Goal: Communication & Community: Connect with others

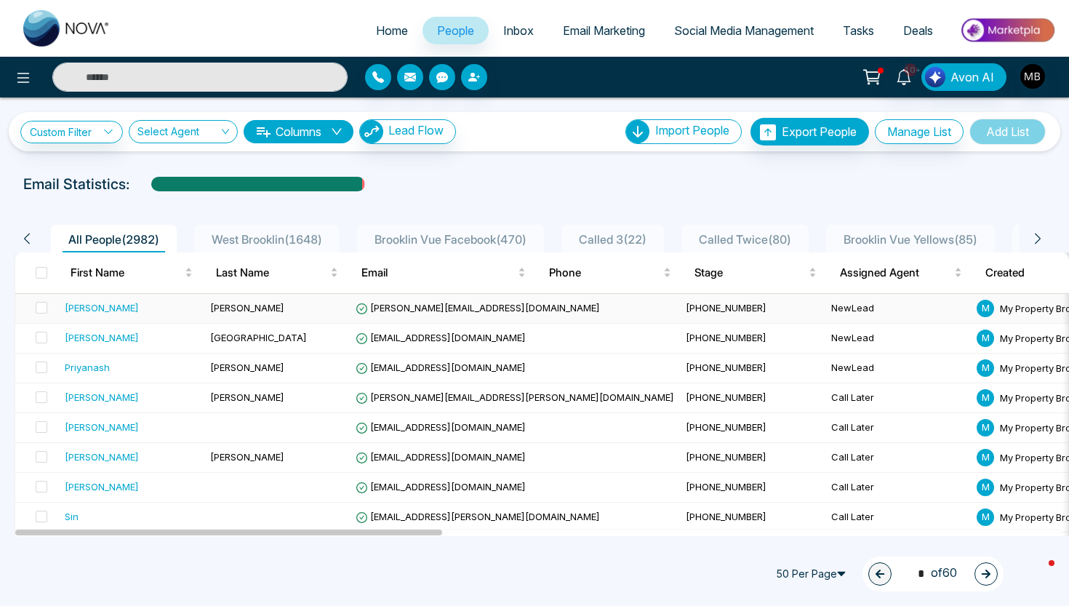
click at [76, 314] on div "[PERSON_NAME]" at bounding box center [102, 307] width 74 height 15
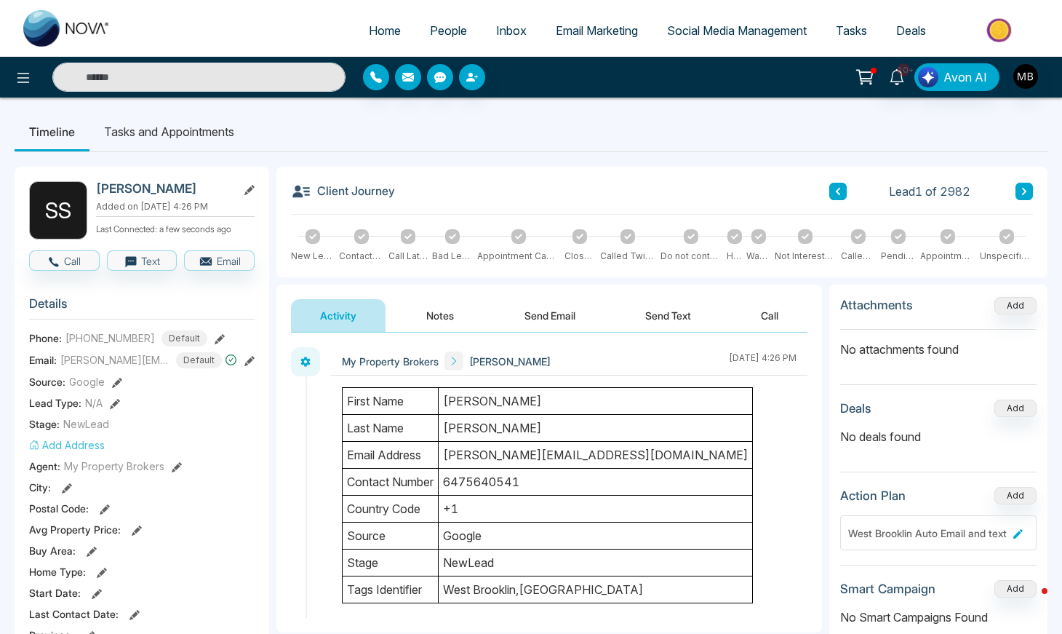
click at [241, 81] on input "text" at bounding box center [198, 77] width 293 height 29
paste input "**********"
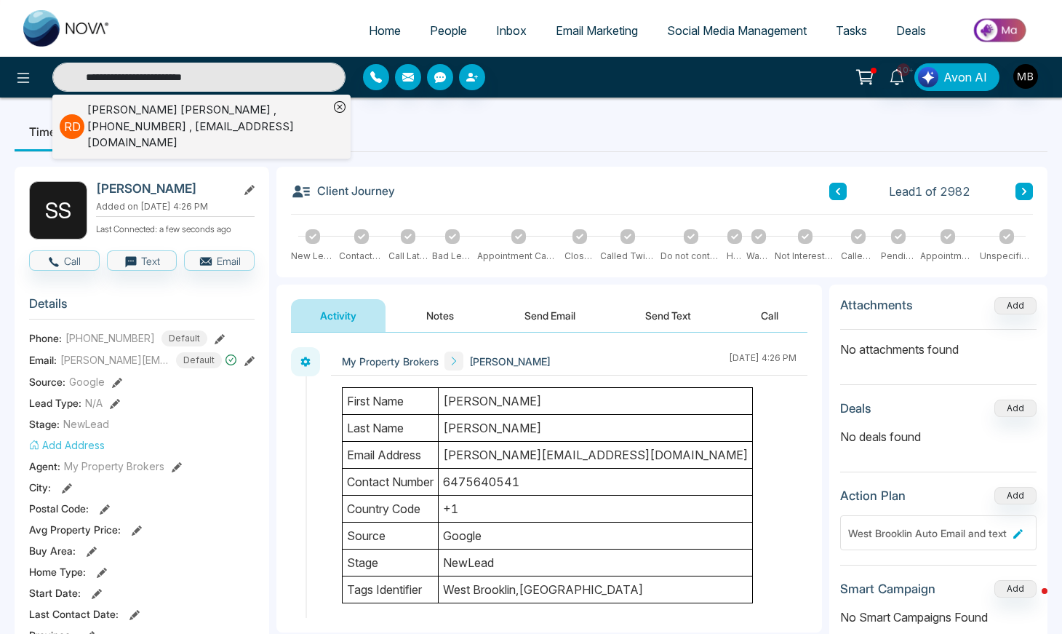
type input "**********"
click at [181, 115] on div "[PERSON_NAME] , [PHONE_NUMBER] , [EMAIL_ADDRESS][DOMAIN_NAME]" at bounding box center [208, 126] width 242 height 49
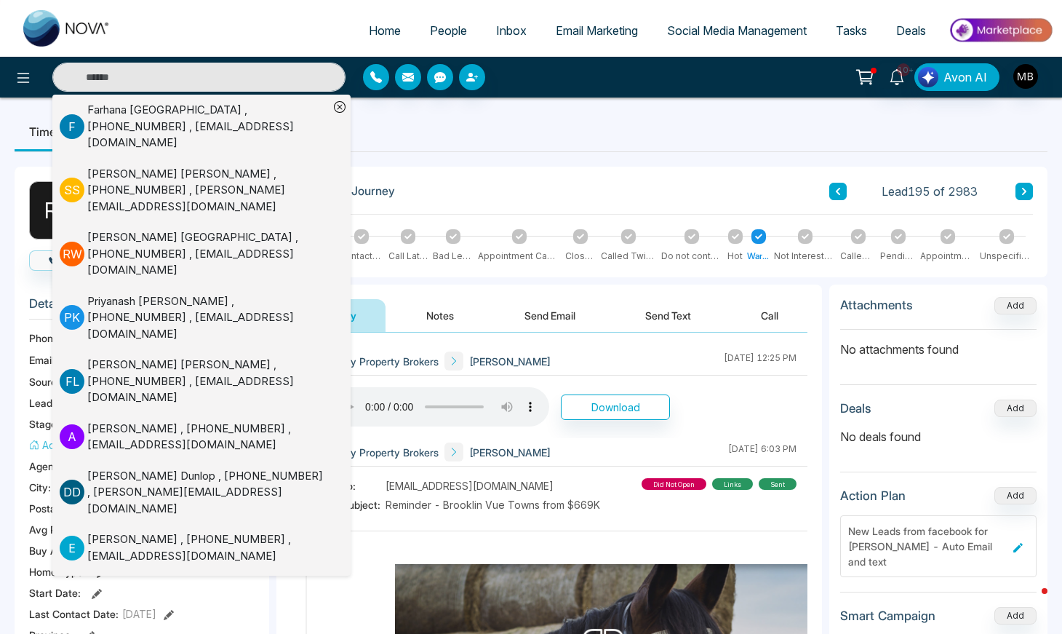
click at [516, 131] on ul "Timeline Tasks and Appointments" at bounding box center [531, 131] width 1033 height 39
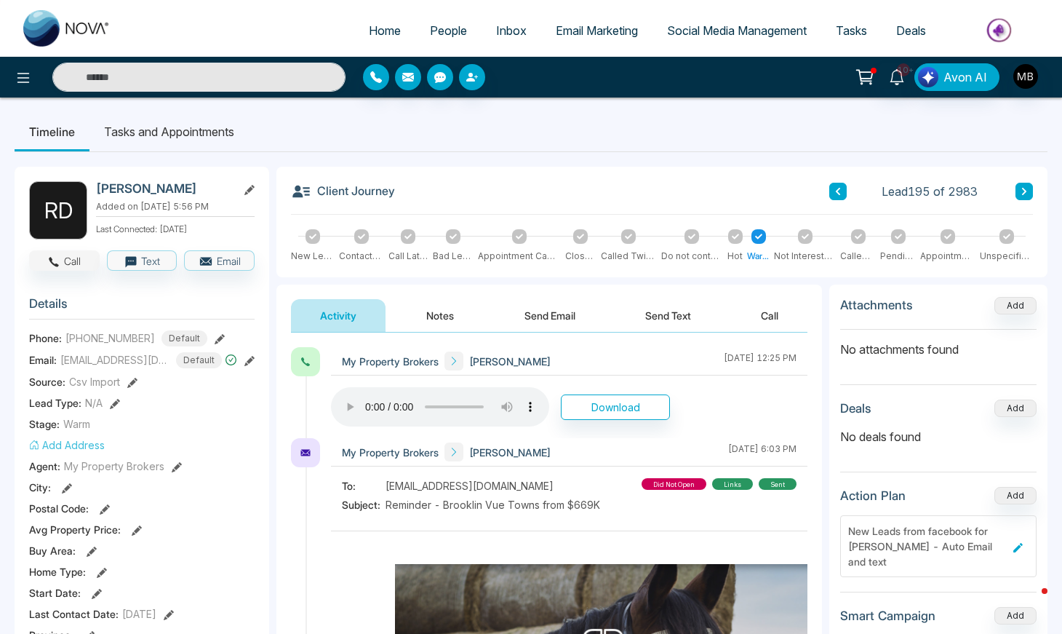
click at [71, 260] on button "Call" at bounding box center [64, 260] width 71 height 20
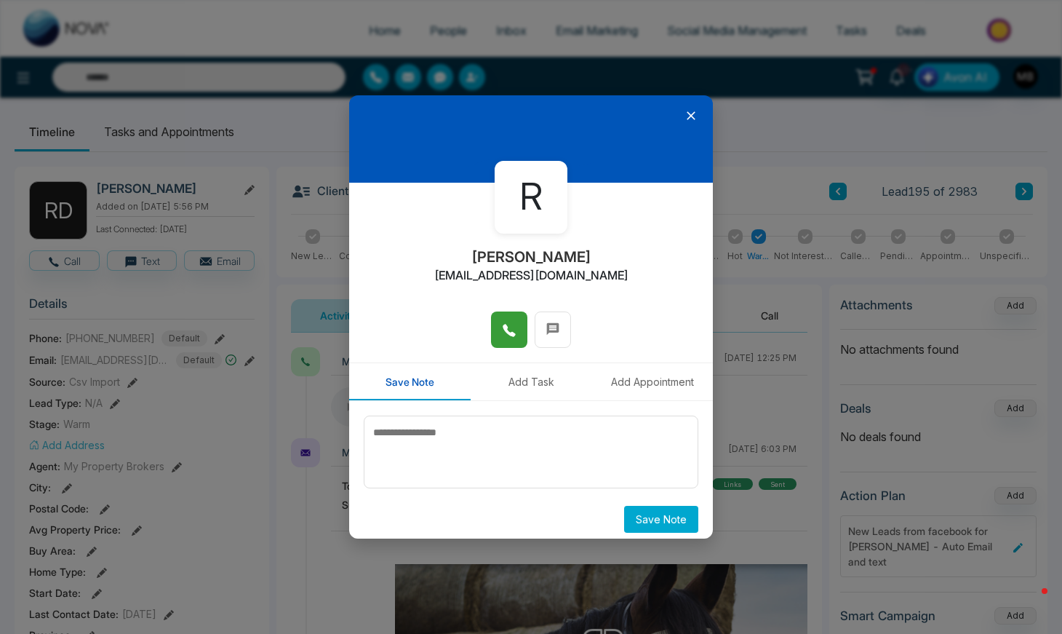
click at [511, 332] on icon at bounding box center [509, 330] width 15 height 15
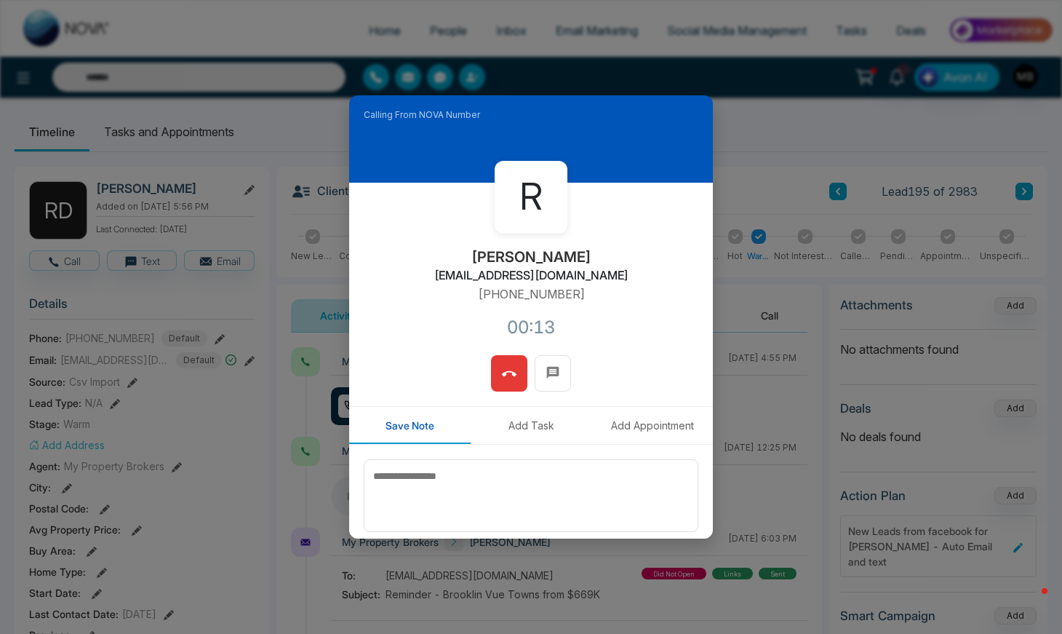
click at [506, 378] on icon at bounding box center [509, 374] width 15 height 15
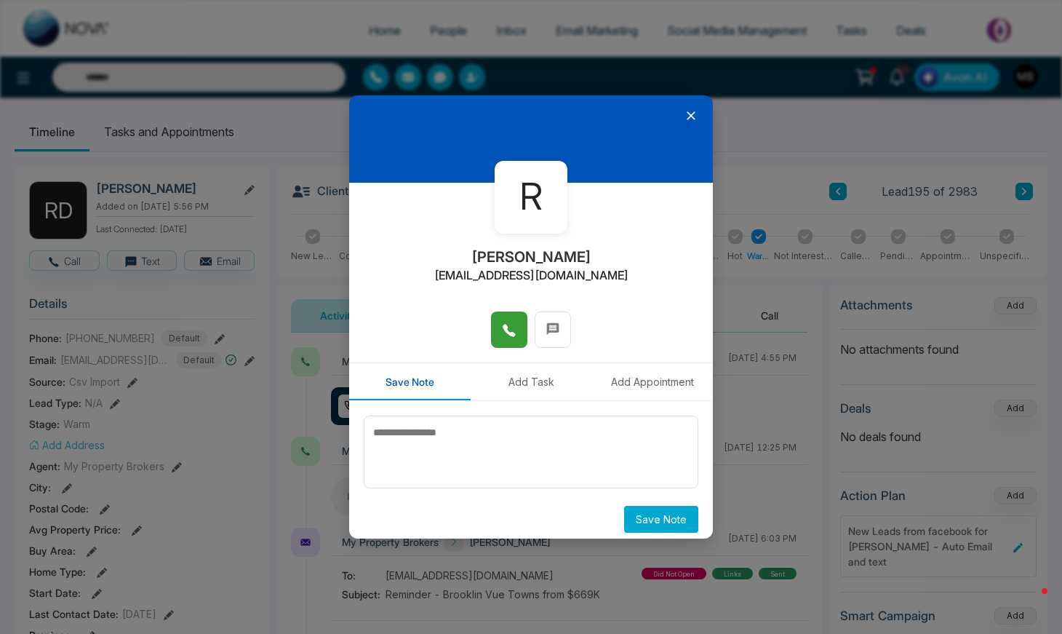
click at [687, 117] on icon at bounding box center [691, 115] width 9 height 9
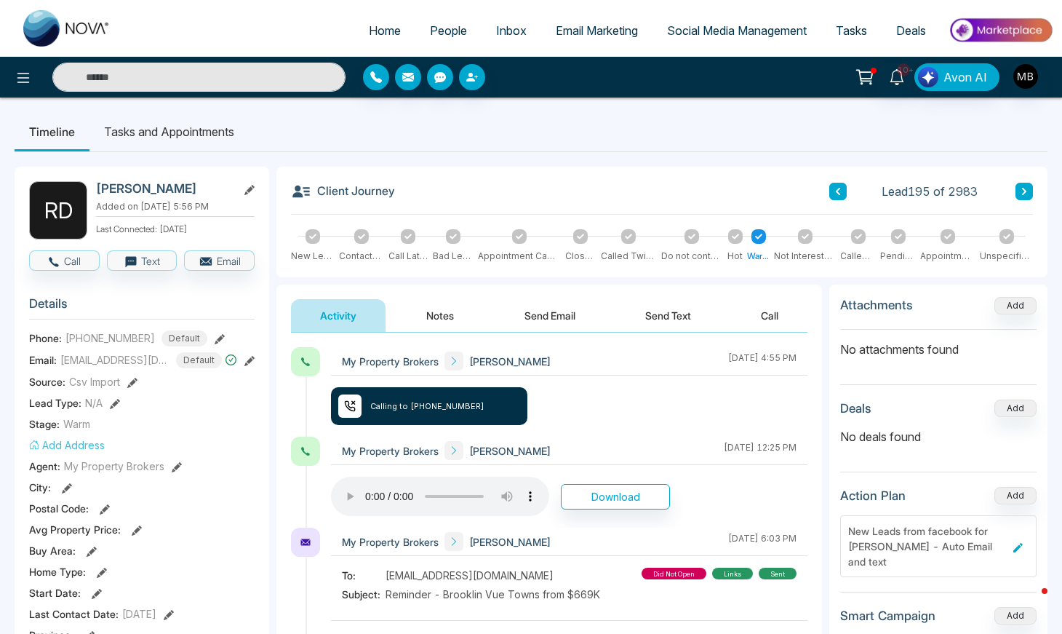
click at [217, 83] on input "text" at bounding box center [198, 77] width 293 height 29
paste input "**********"
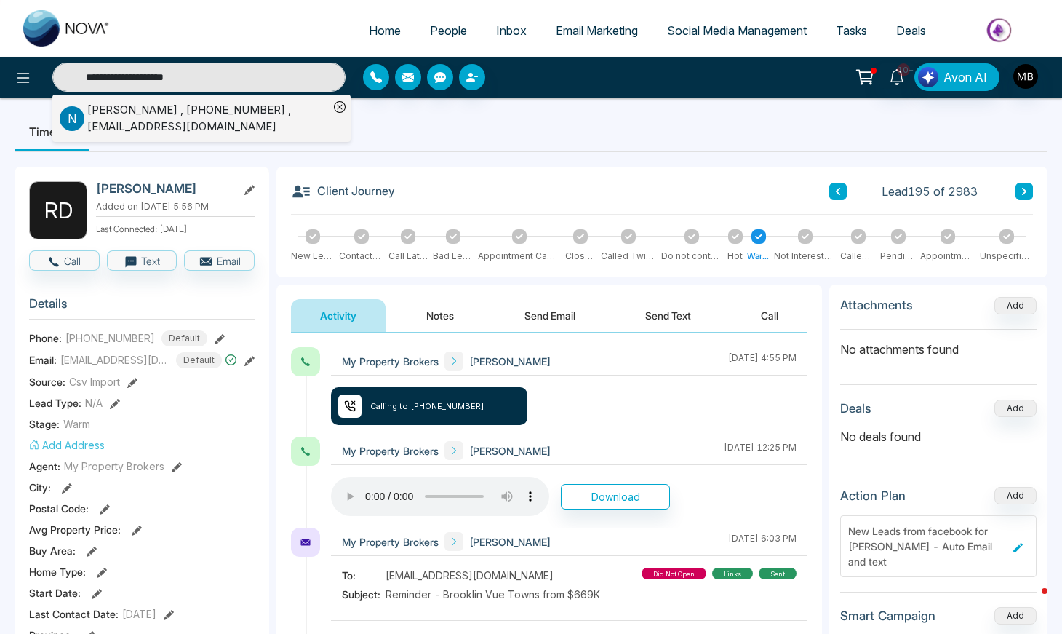
type input "**********"
click at [186, 118] on div "[PERSON_NAME] , [PHONE_NUMBER] , [EMAIL_ADDRESS][DOMAIN_NAME]" at bounding box center [208, 118] width 242 height 33
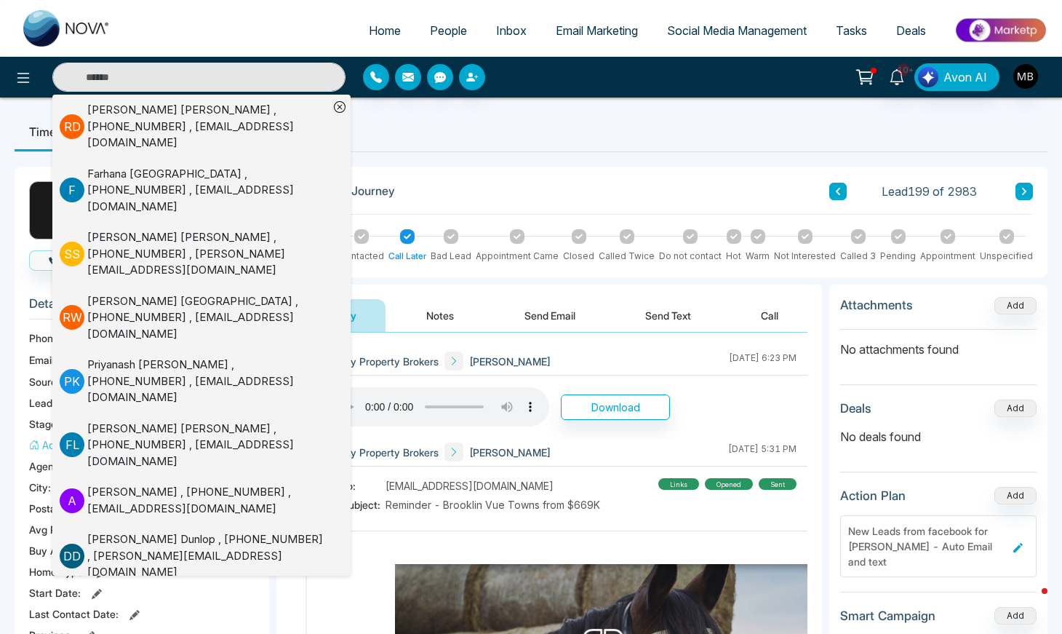
click at [567, 150] on ul "Timeline Tasks and Appointments" at bounding box center [531, 131] width 1033 height 39
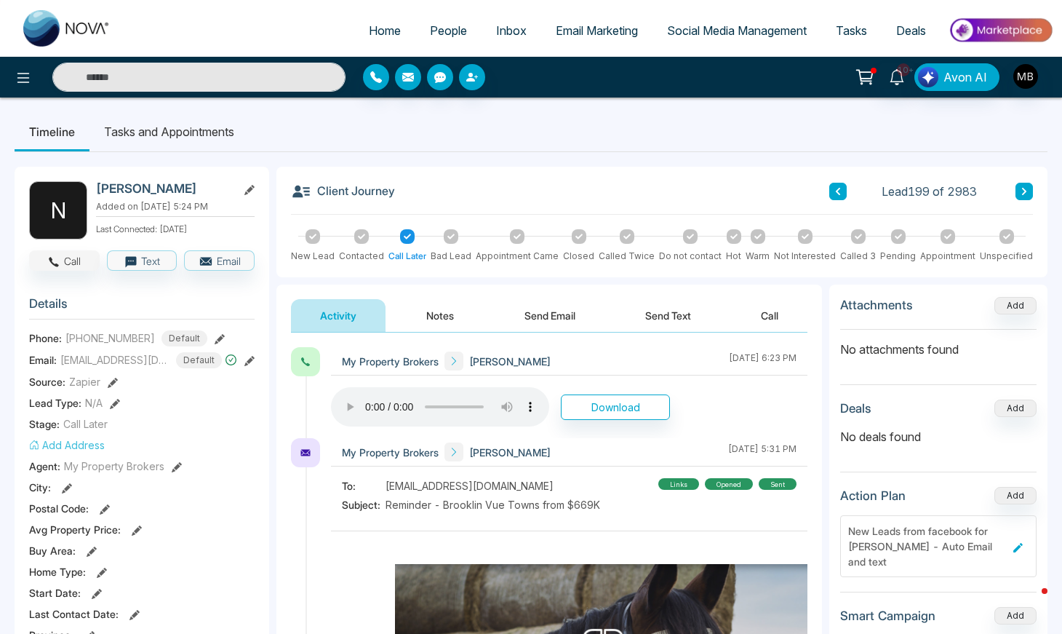
click at [83, 262] on button "Call" at bounding box center [64, 260] width 71 height 20
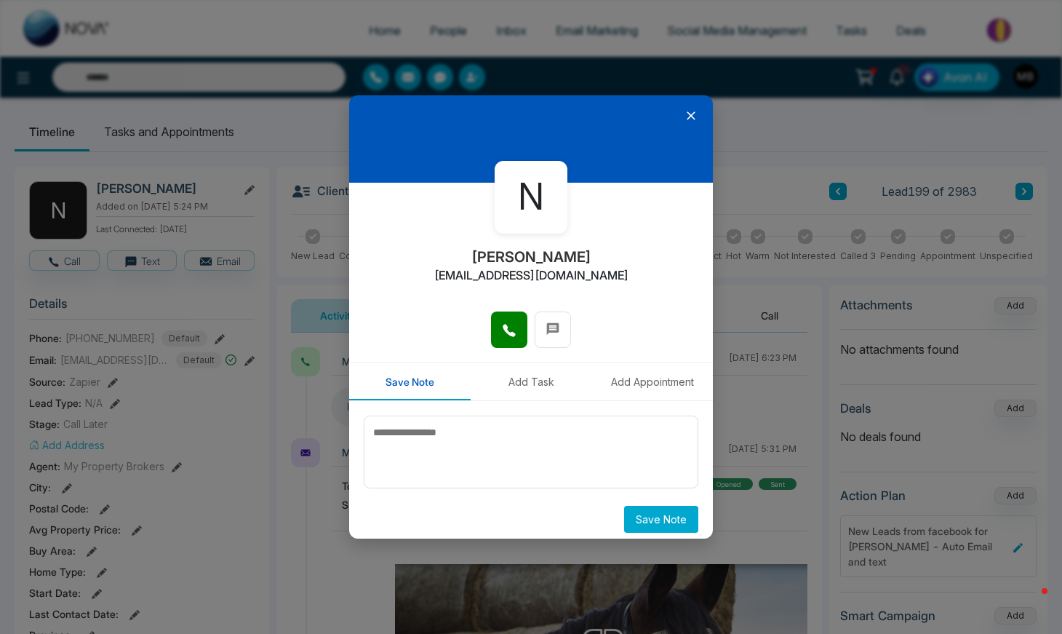
click at [687, 118] on icon at bounding box center [691, 115] width 15 height 15
click at [687, 115] on icon at bounding box center [691, 115] width 9 height 9
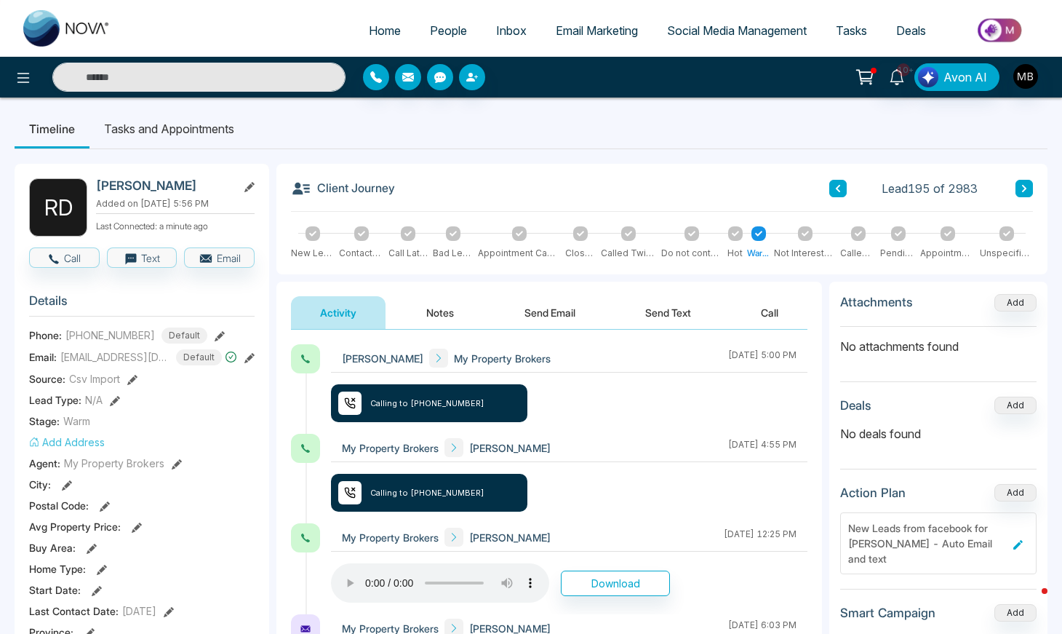
scroll to position [1, 0]
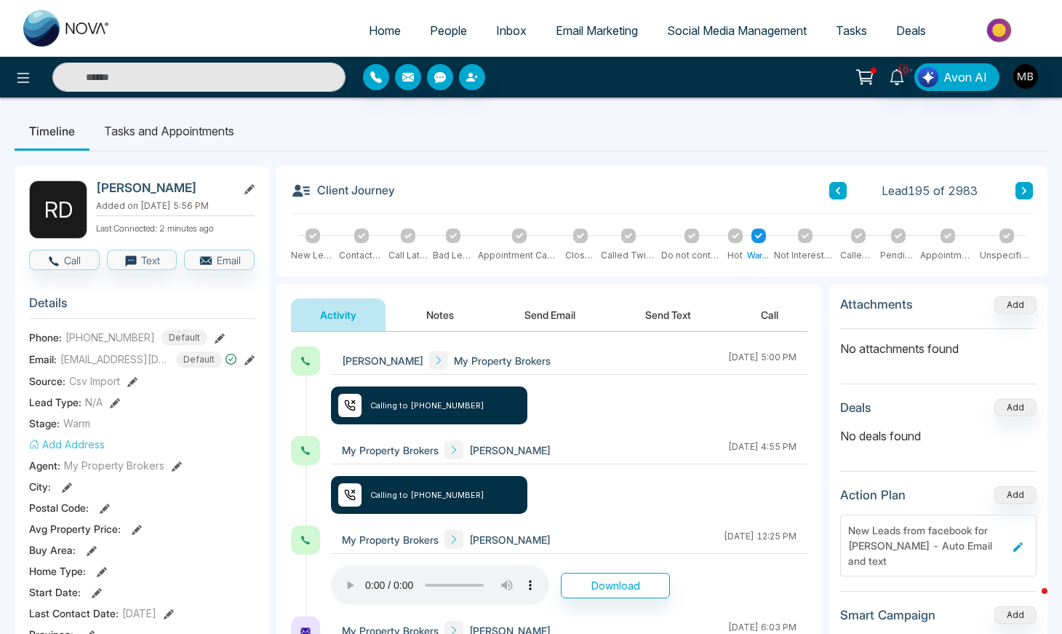
click at [567, 309] on button "Send Email" at bounding box center [549, 314] width 109 height 33
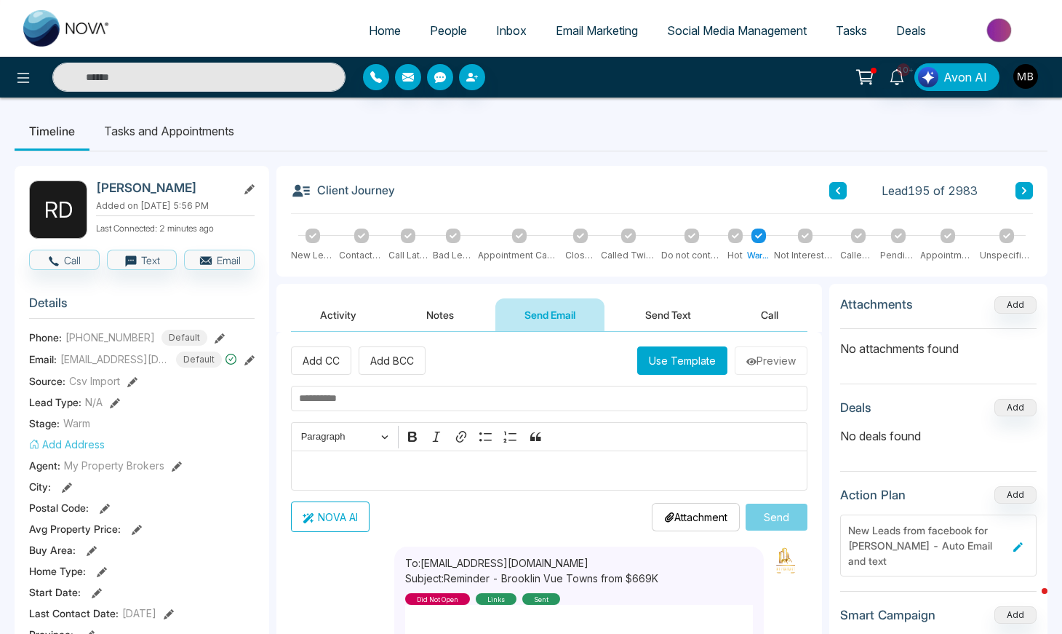
click at [683, 365] on button "Use Template" at bounding box center [682, 360] width 90 height 28
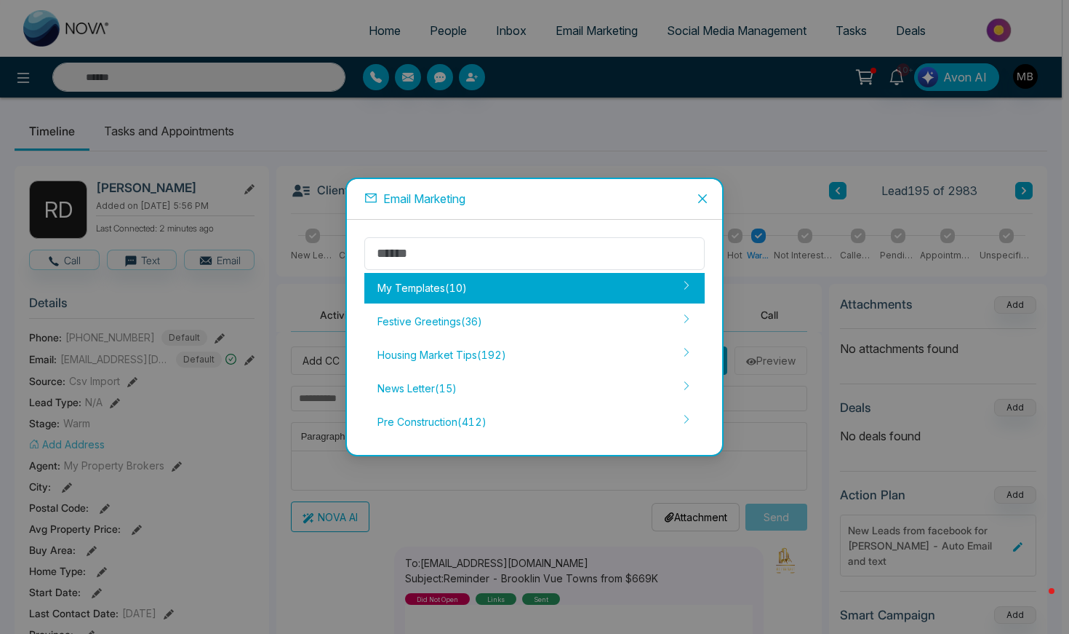
click at [505, 295] on div "My Templates ( 10 )" at bounding box center [534, 288] width 340 height 31
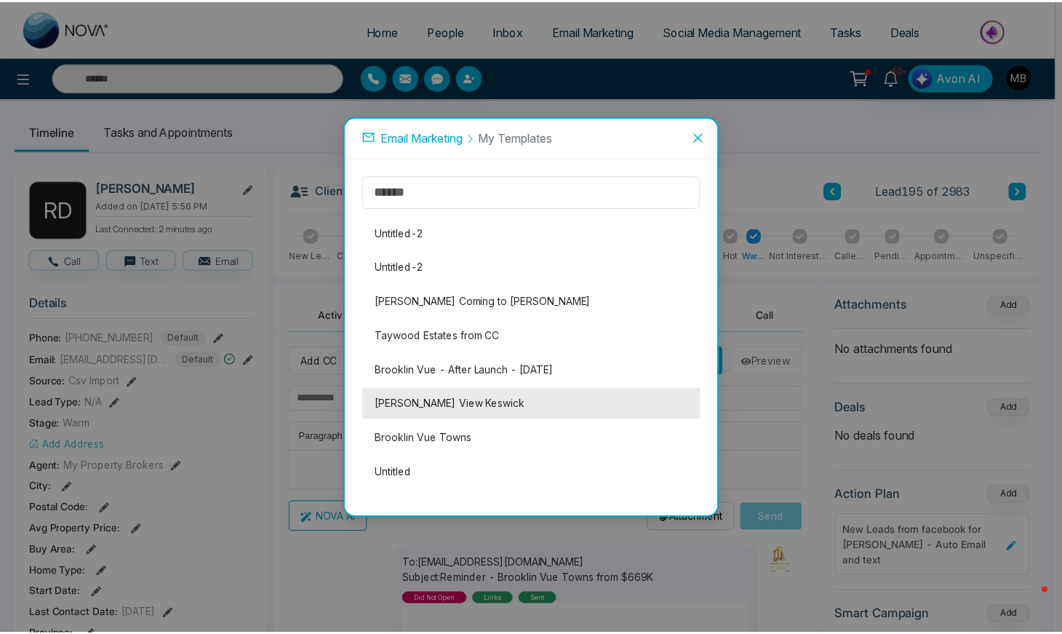
scroll to position [44, 0]
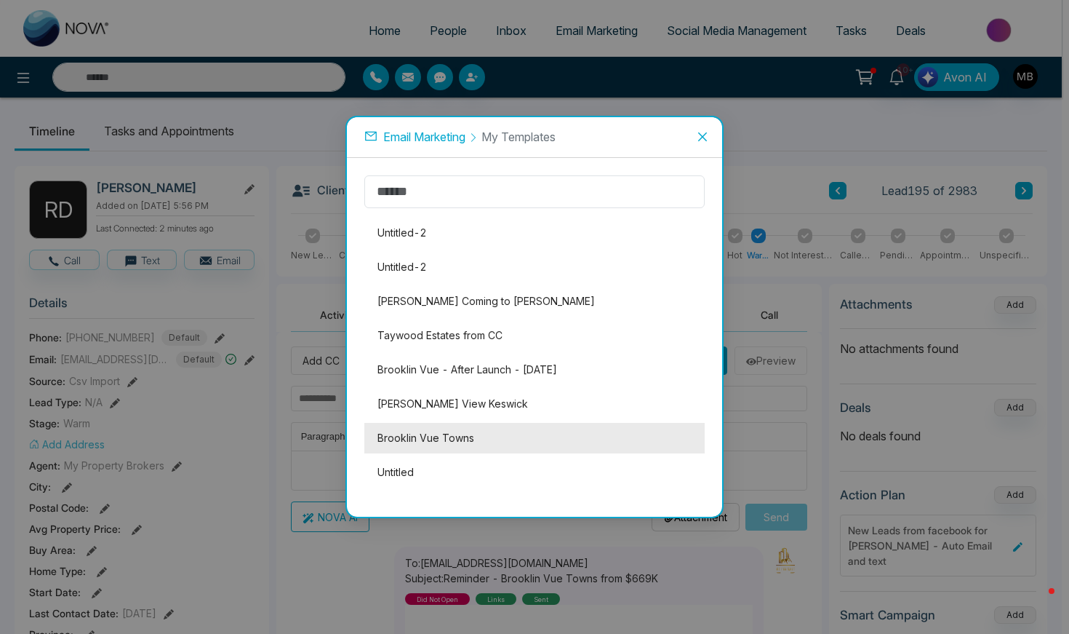
click at [511, 435] on li "Brooklin Vue Towns" at bounding box center [534, 438] width 340 height 31
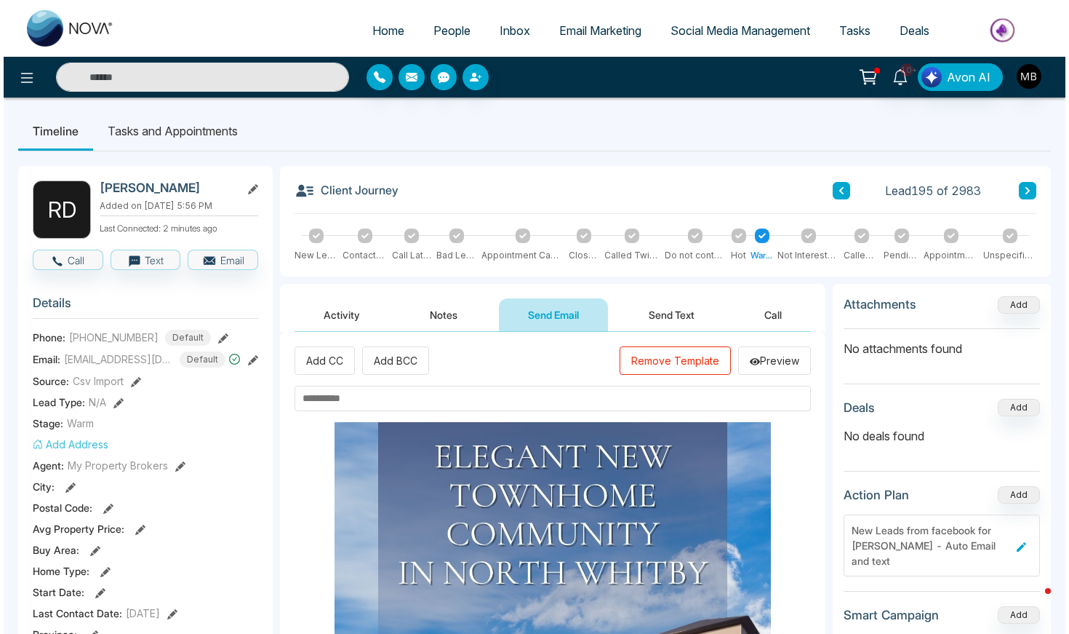
scroll to position [0, 0]
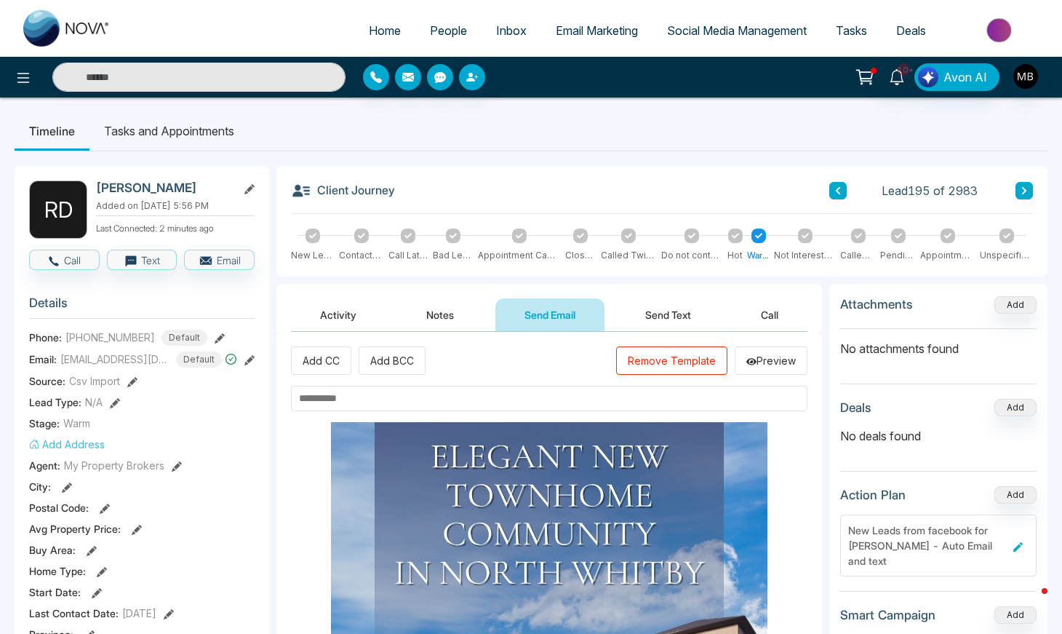
click at [655, 365] on button "Remove Template" at bounding box center [671, 360] width 111 height 28
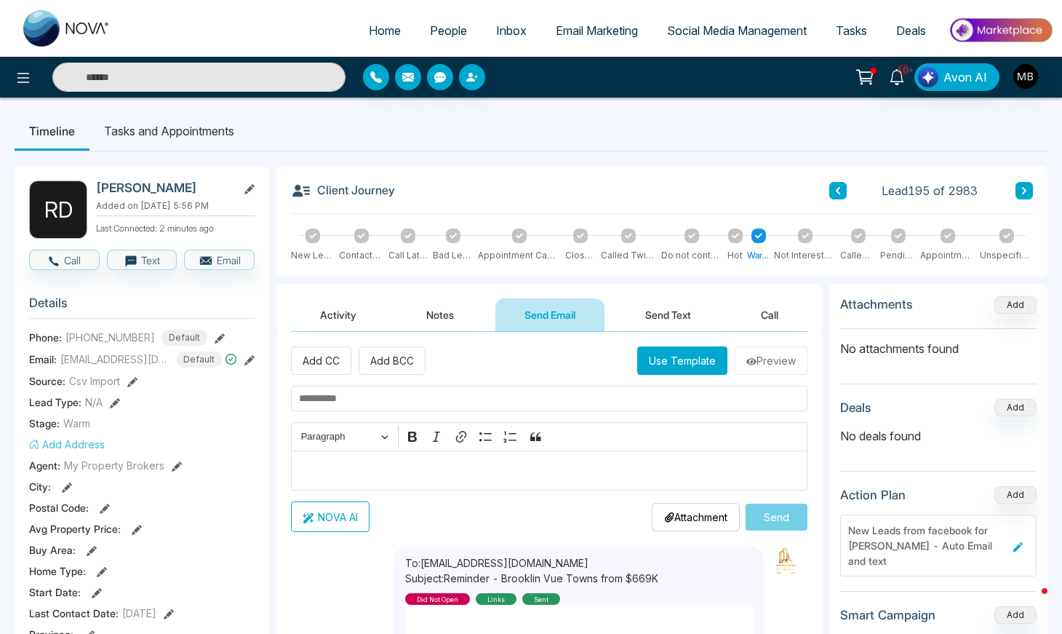
click at [655, 365] on button "Use Template" at bounding box center [682, 360] width 90 height 28
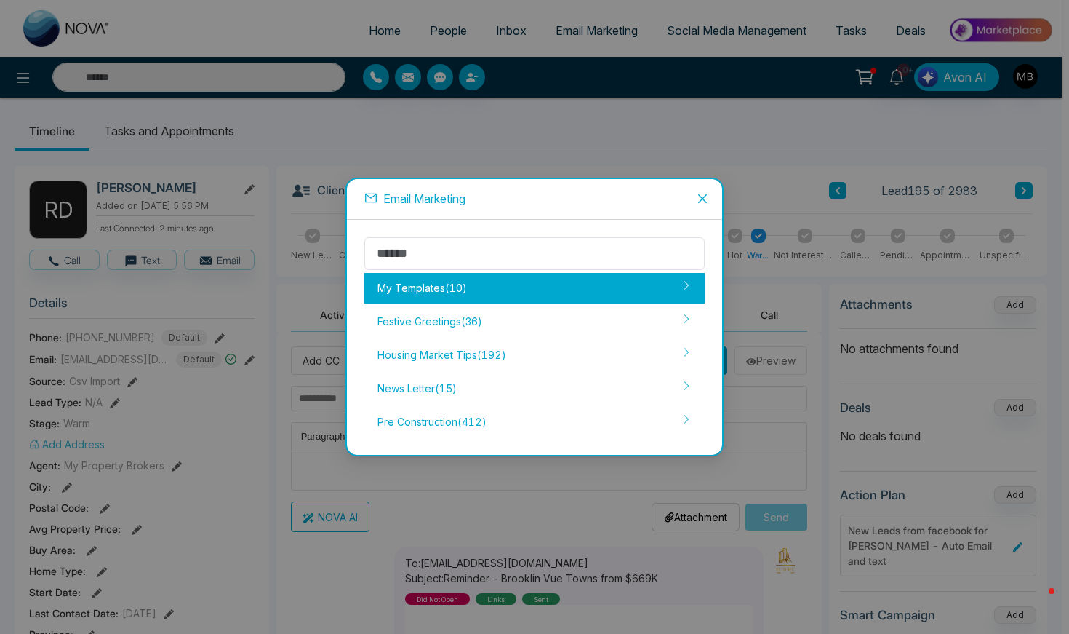
click at [530, 287] on div "My Templates ( 10 )" at bounding box center [534, 288] width 340 height 31
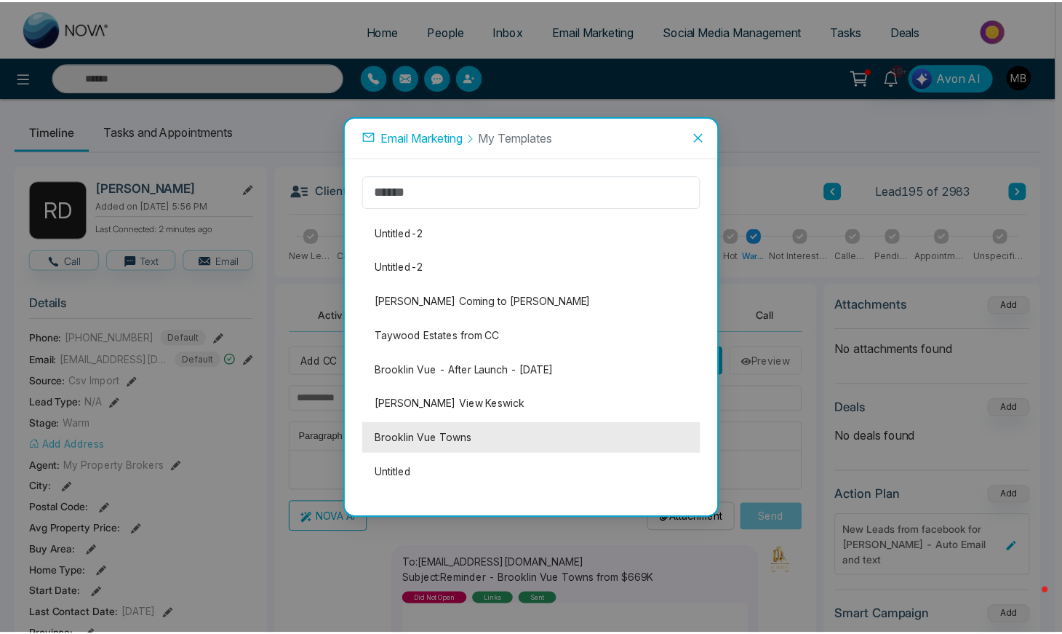
scroll to position [44, 0]
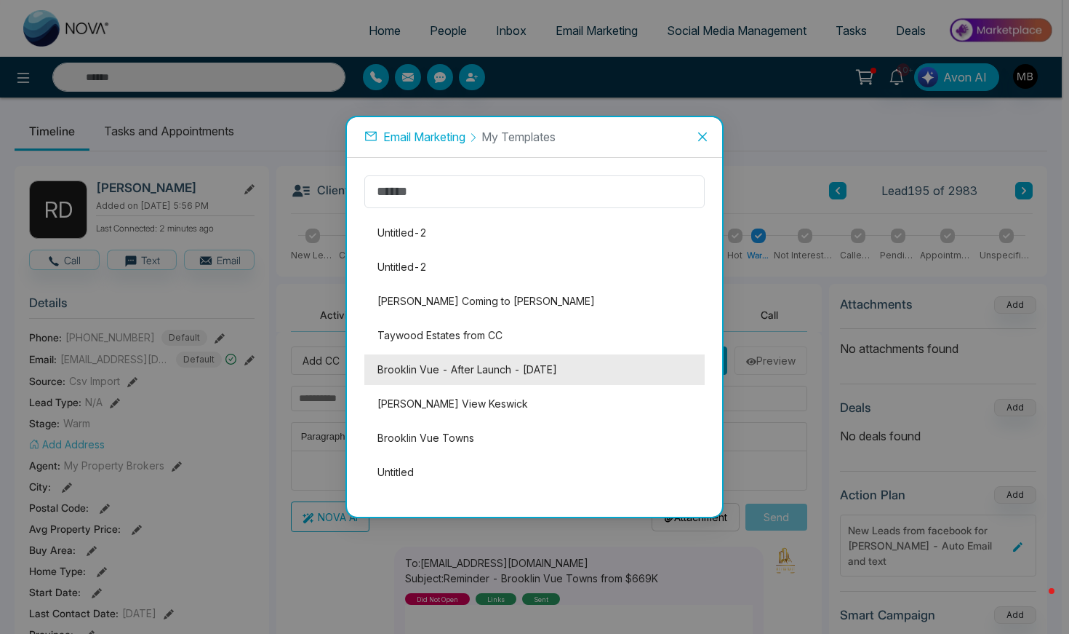
click at [513, 375] on li "Brooklin Vue - After Launch - [DATE]" at bounding box center [534, 369] width 340 height 31
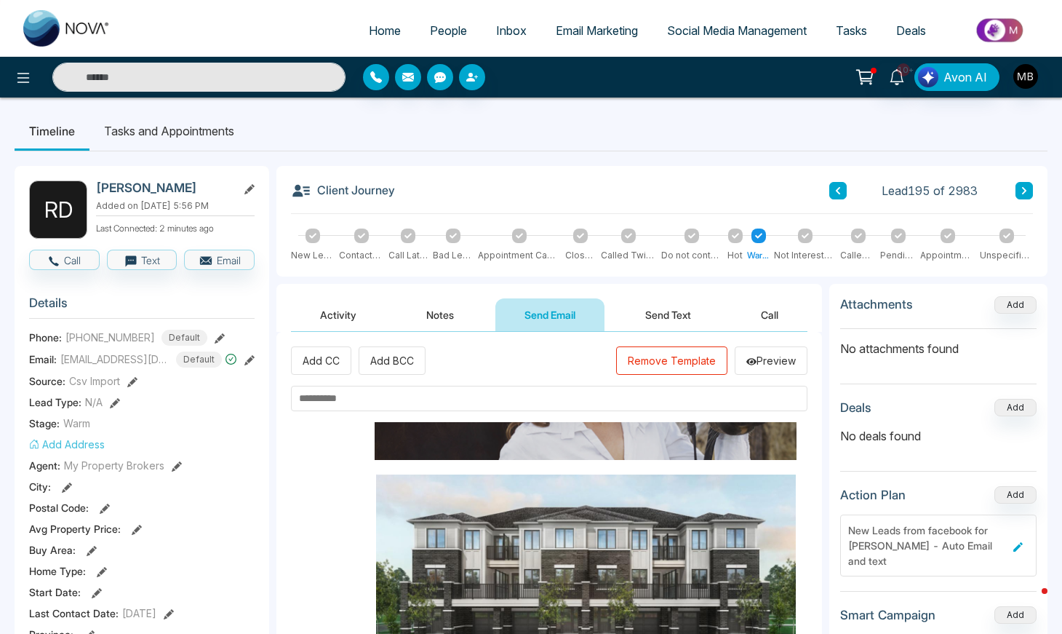
scroll to position [330, 0]
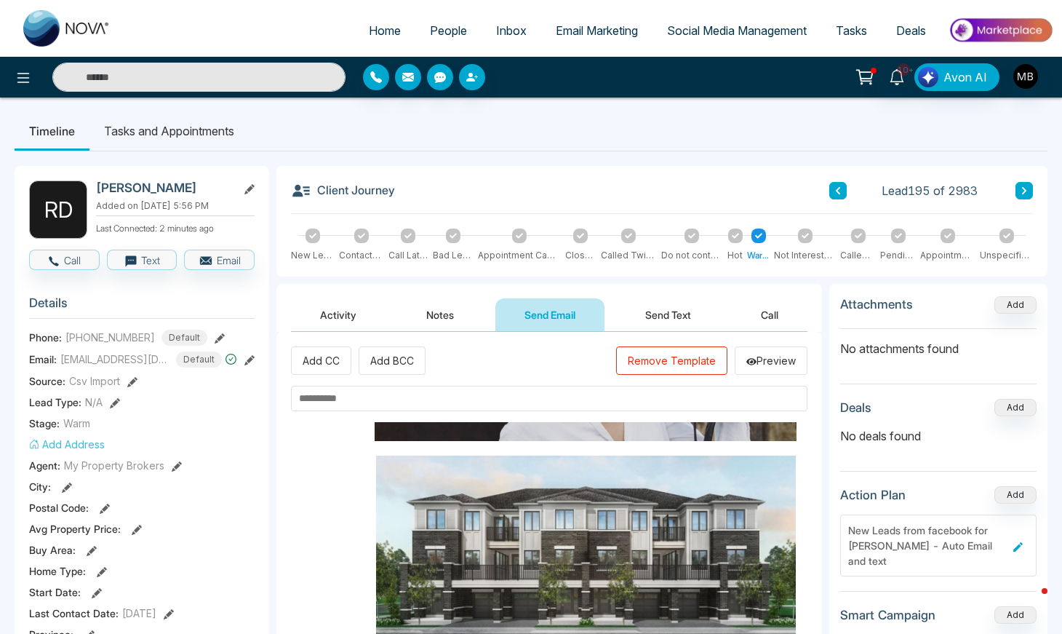
click at [492, 404] on input "text" at bounding box center [549, 398] width 516 height 25
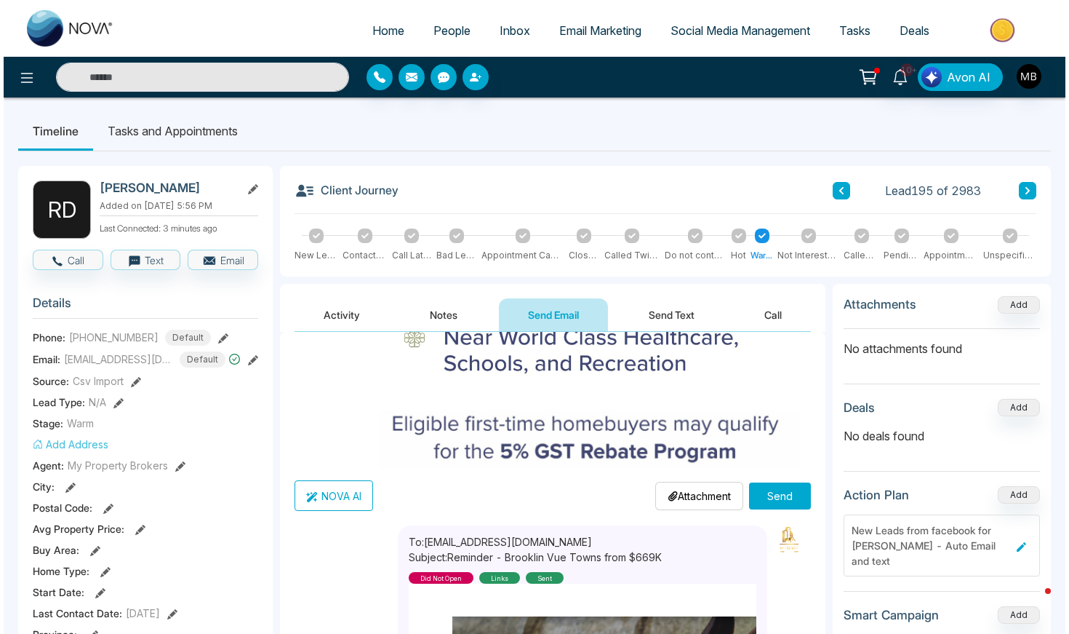
scroll to position [389, 0]
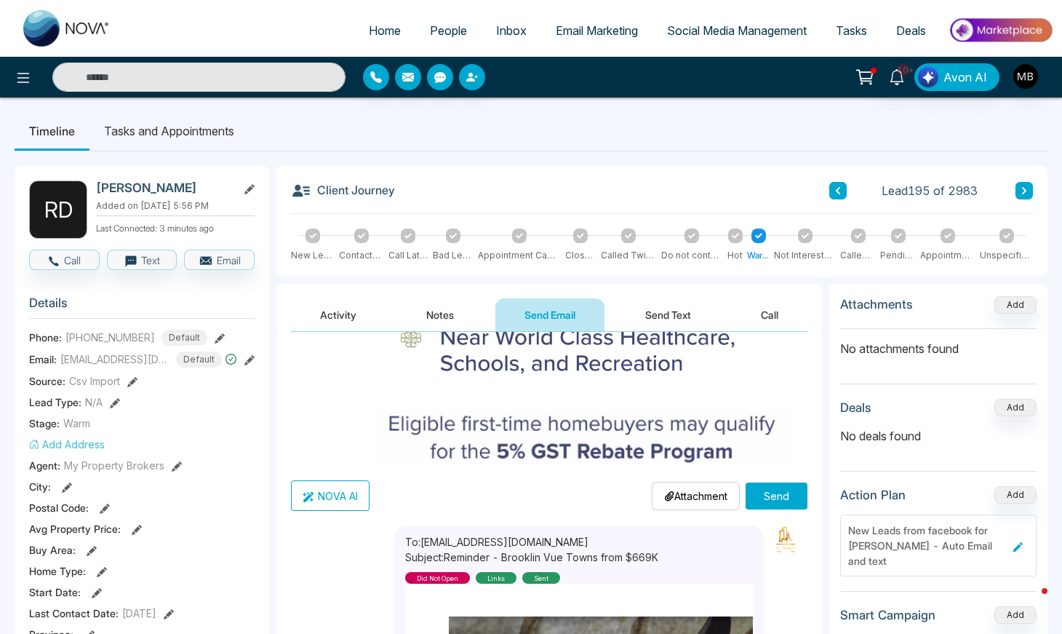
type input "**********"
click at [779, 487] on button "Send" at bounding box center [777, 495] width 62 height 27
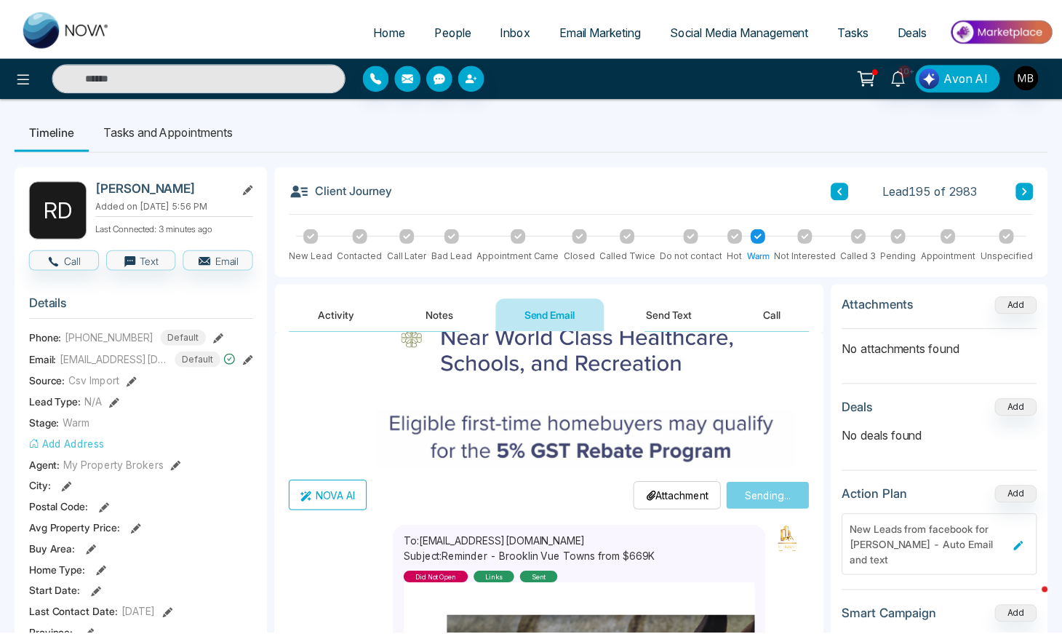
scroll to position [0, 0]
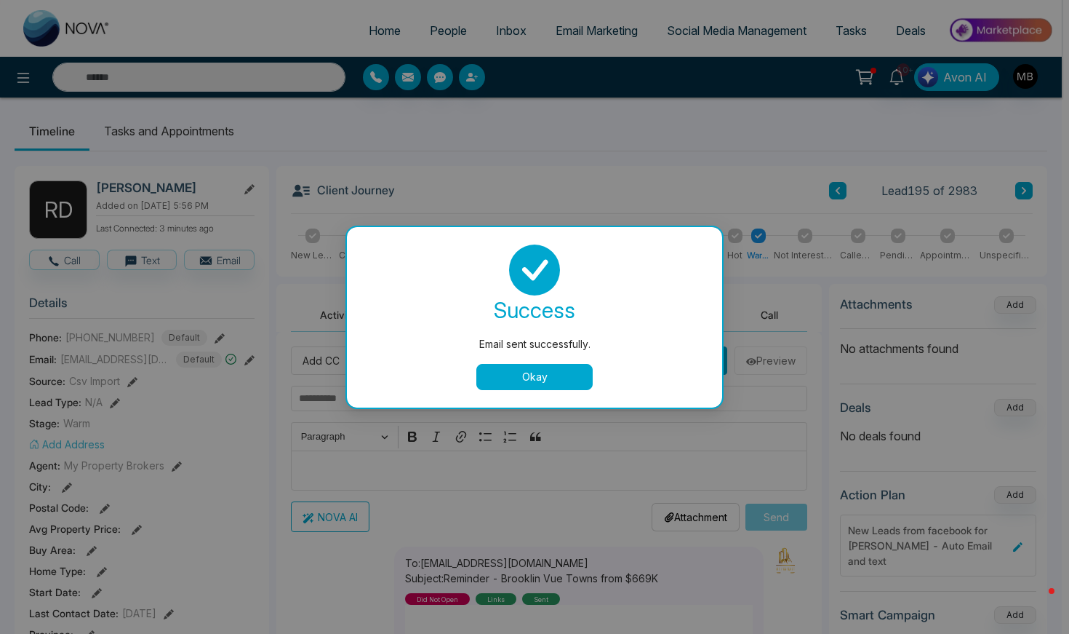
click at [505, 373] on button "Okay" at bounding box center [534, 377] width 116 height 26
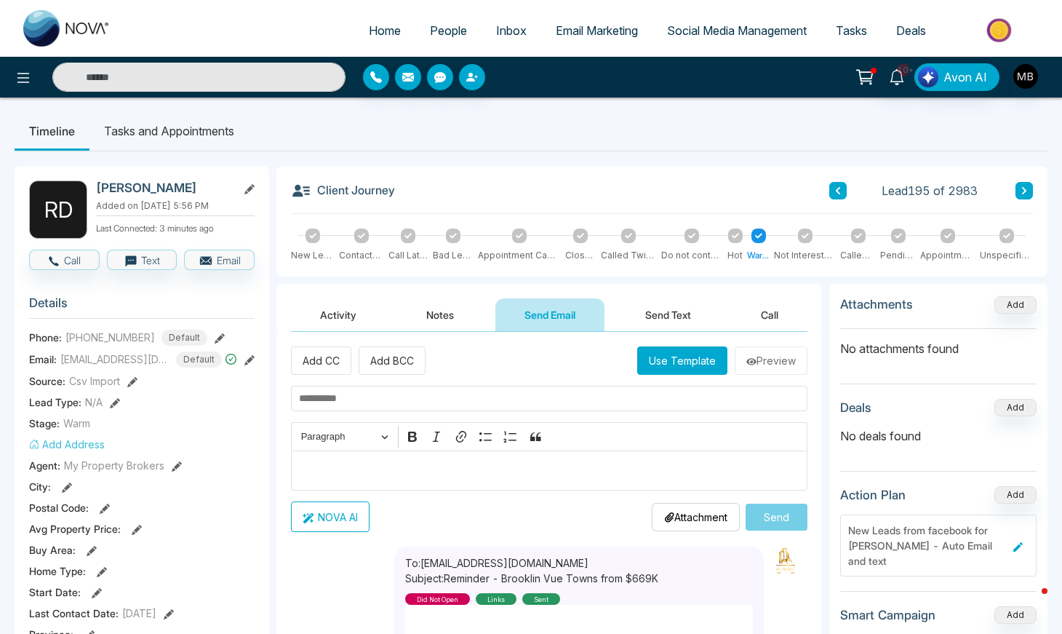
click at [678, 311] on button "Send Text" at bounding box center [668, 314] width 104 height 33
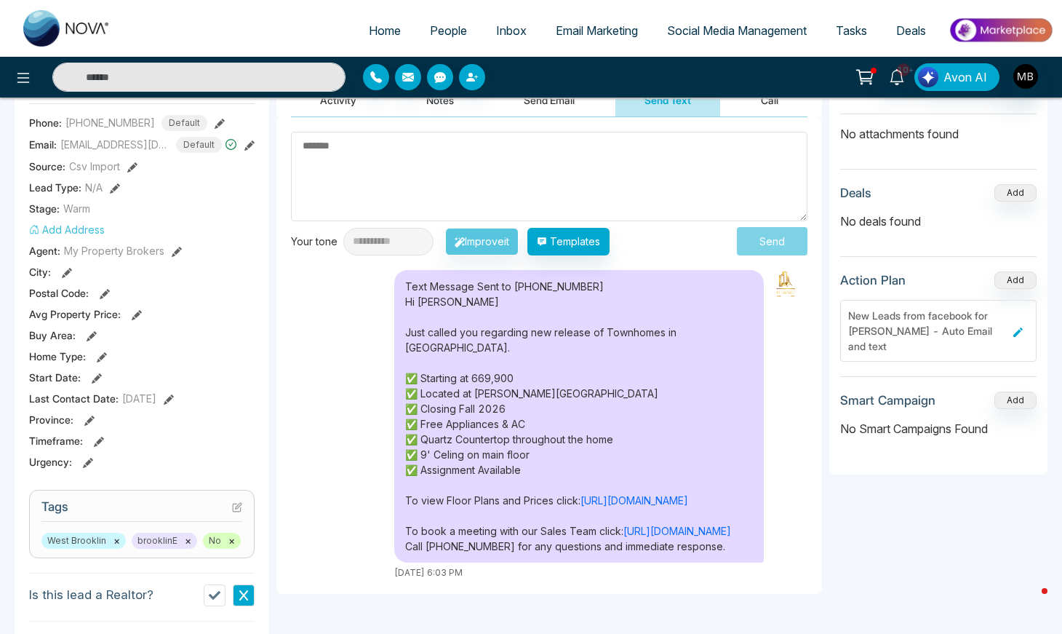
scroll to position [218, 0]
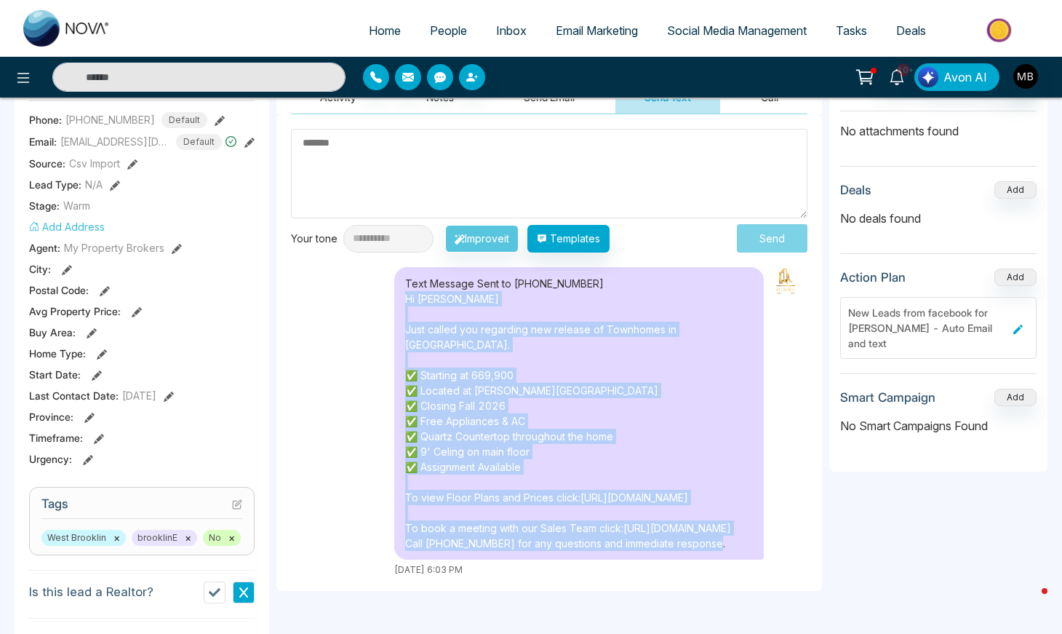
drag, startPoint x: 370, startPoint y: 320, endPoint x: 695, endPoint y: 573, distance: 411.1
click at [695, 559] on div "Text Message Sent to [PHONE_NUMBER] Hi [PERSON_NAME] Just called you regarding …" at bounding box center [579, 413] width 370 height 292
copy div "Hi [PERSON_NAME] Just called you regarding new release of Townhomes in [GEOGRAP…"
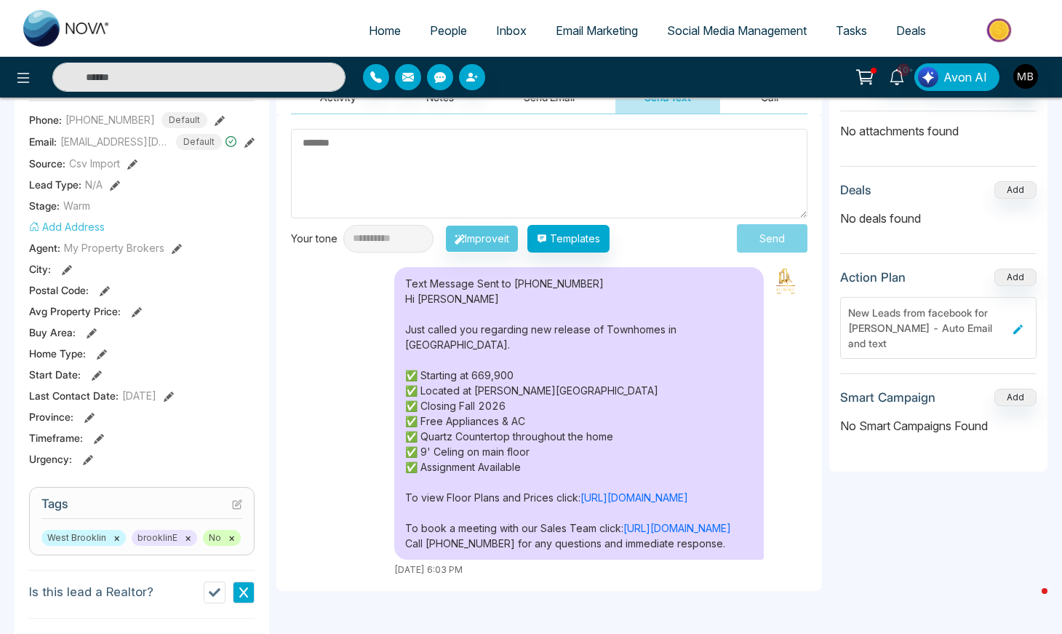
click at [554, 175] on textarea at bounding box center [549, 173] width 516 height 89
paste textarea "**********"
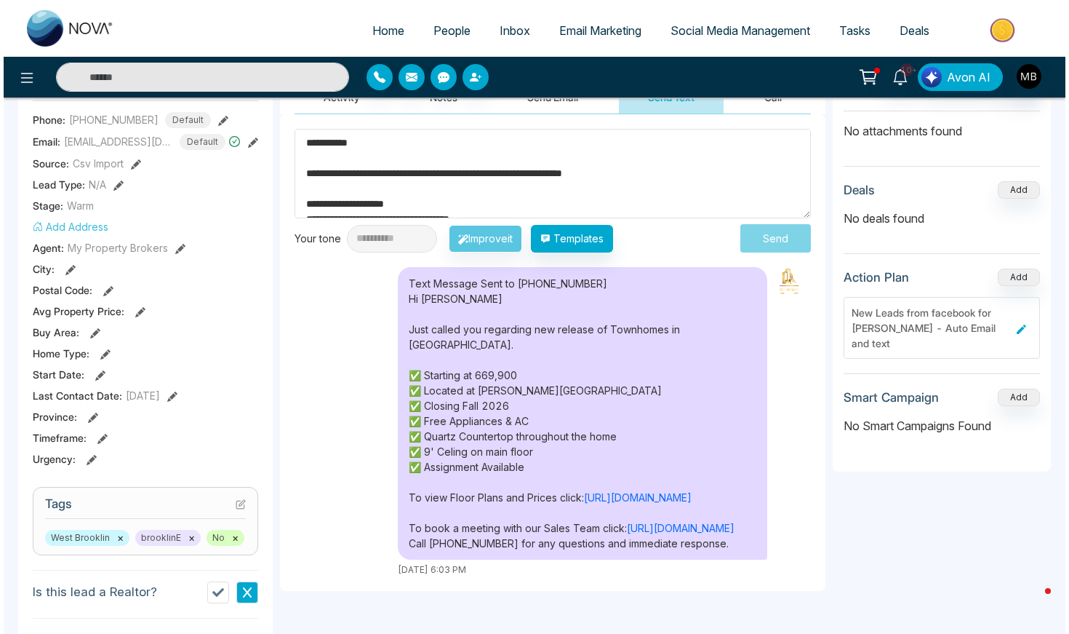
scroll to position [199, 0]
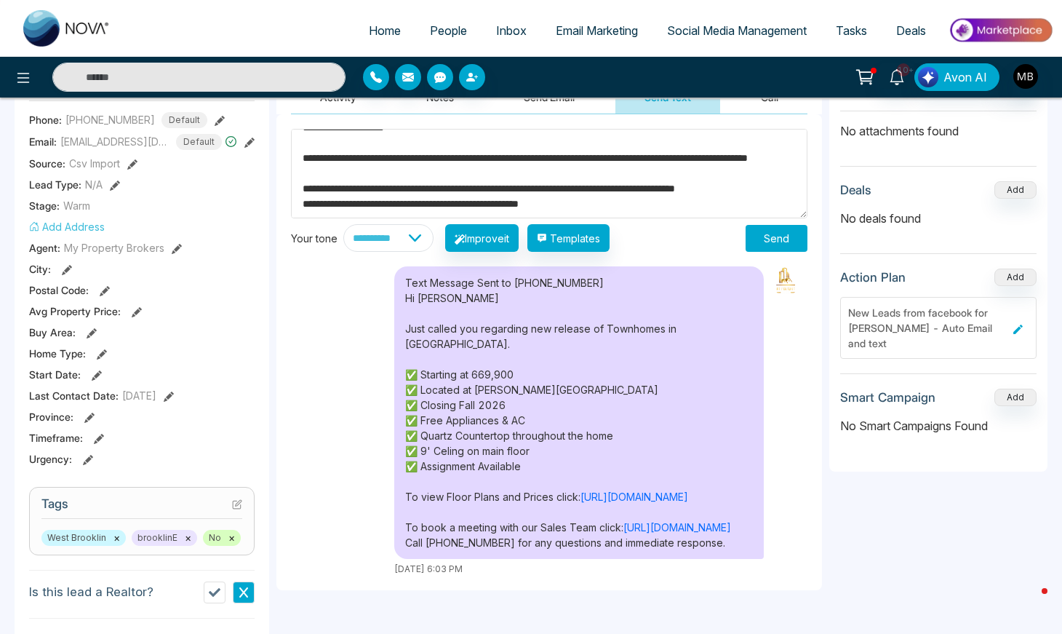
type textarea "**********"
click at [766, 239] on button "Send" at bounding box center [777, 238] width 62 height 27
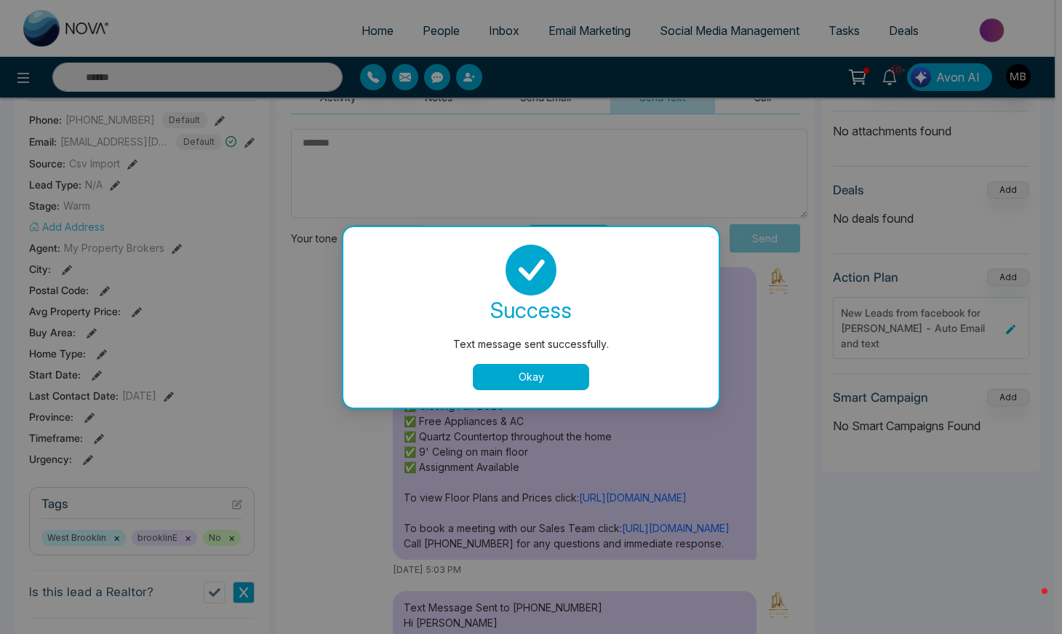
scroll to position [0, 0]
click at [559, 372] on button "Okay" at bounding box center [534, 377] width 116 height 26
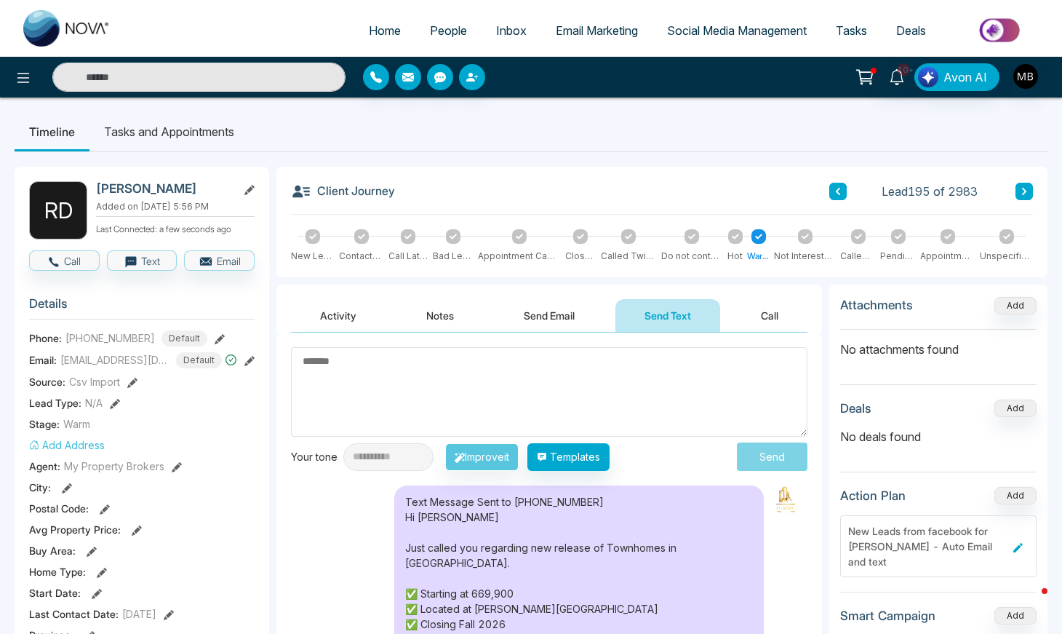
click at [337, 309] on button "Activity" at bounding box center [338, 315] width 95 height 33
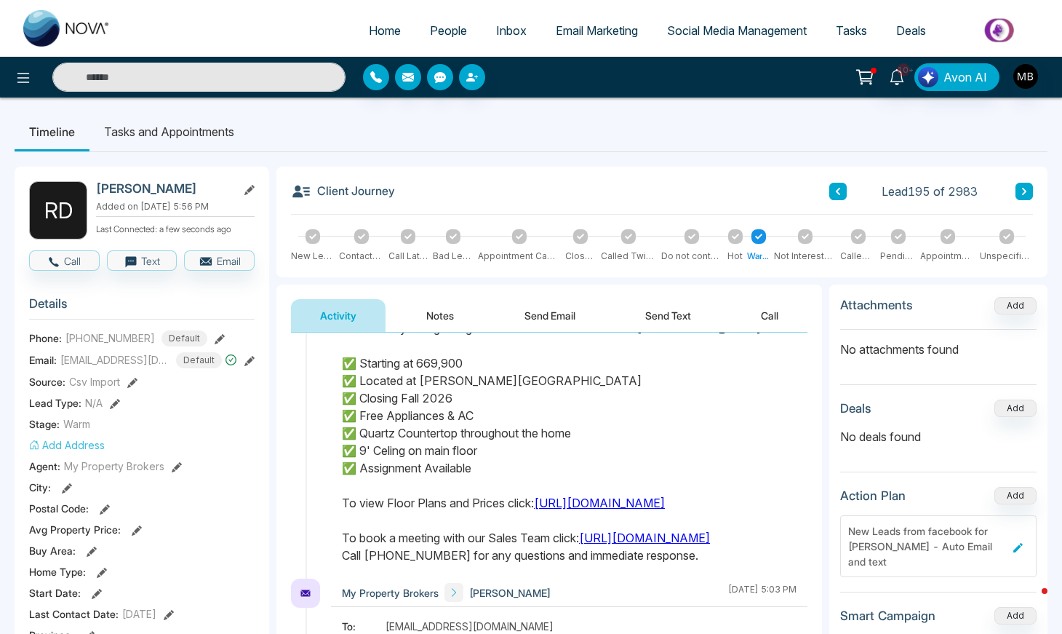
scroll to position [125, 0]
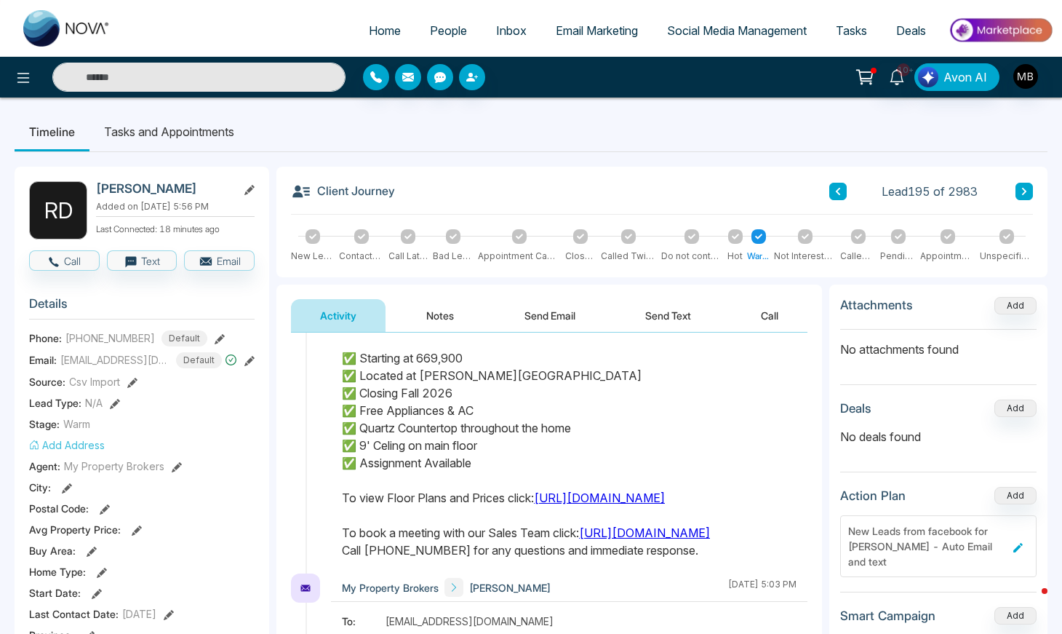
click at [151, 79] on input "text" at bounding box center [198, 77] width 293 height 29
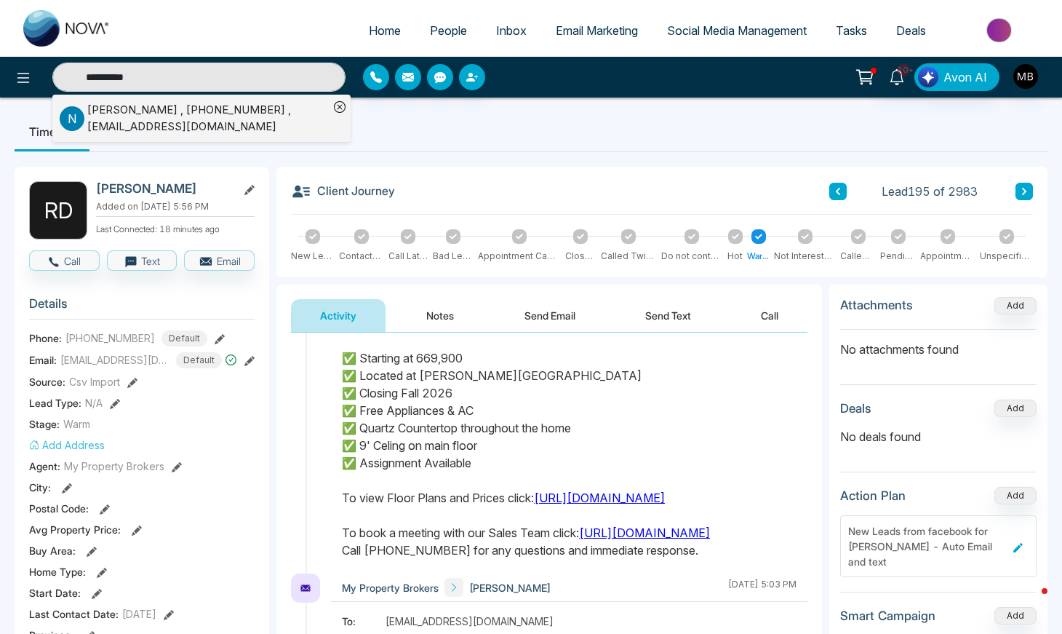
type input "**********"
click at [209, 120] on div "[PERSON_NAME] , [PHONE_NUMBER] , [EMAIL_ADDRESS][DOMAIN_NAME]" at bounding box center [208, 118] width 242 height 33
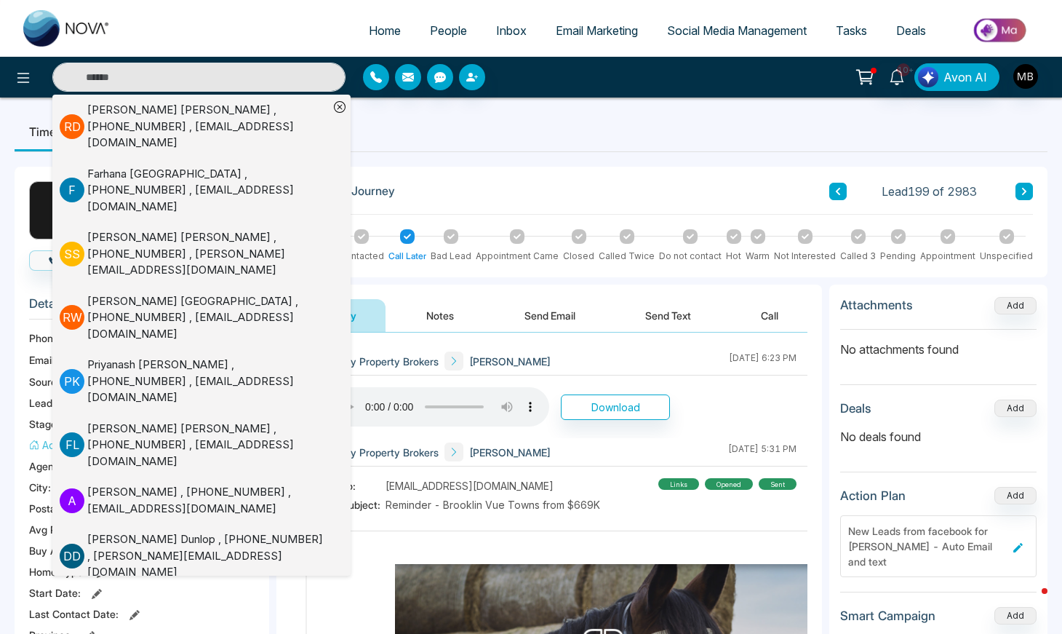
click at [570, 177] on div "Client Journey Lead 199 of 2983 New Lead Contacted Call Later Bad Lead Appointm…" at bounding box center [661, 222] width 771 height 111
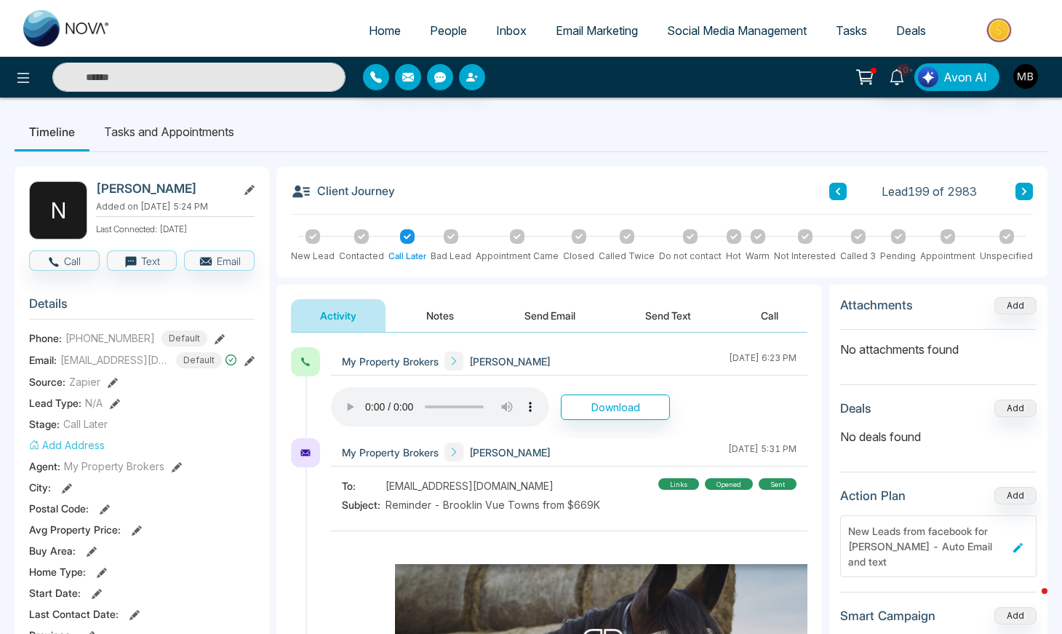
click at [346, 402] on audio at bounding box center [440, 406] width 218 height 39
click at [73, 263] on button "Call" at bounding box center [64, 260] width 71 height 20
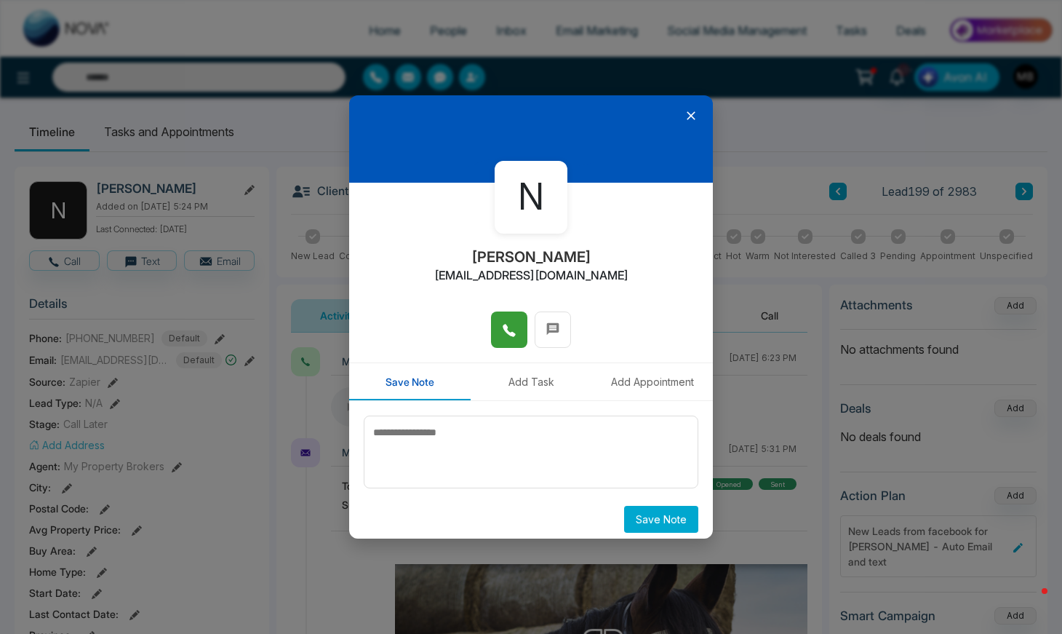
click at [507, 336] on icon at bounding box center [509, 330] width 12 height 12
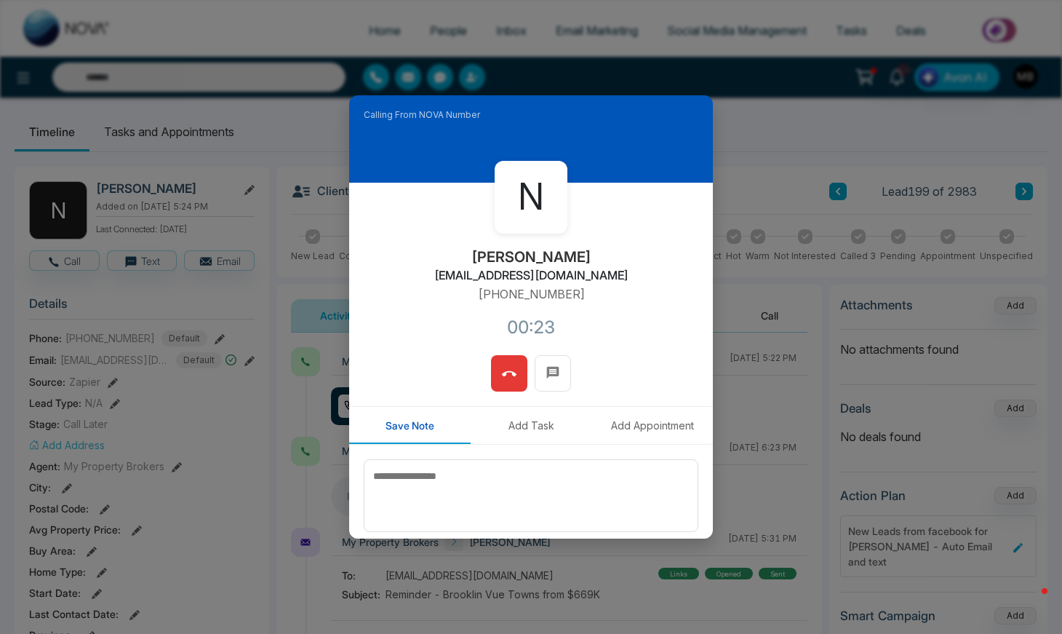
click at [509, 382] on span at bounding box center [509, 373] width 15 height 22
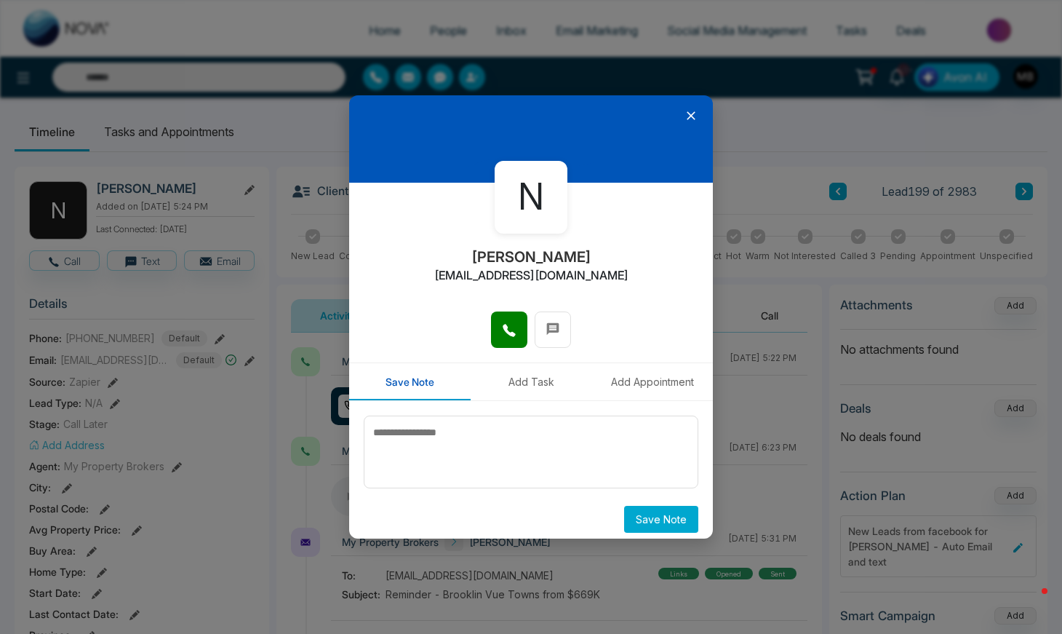
click at [687, 112] on icon at bounding box center [691, 115] width 9 height 9
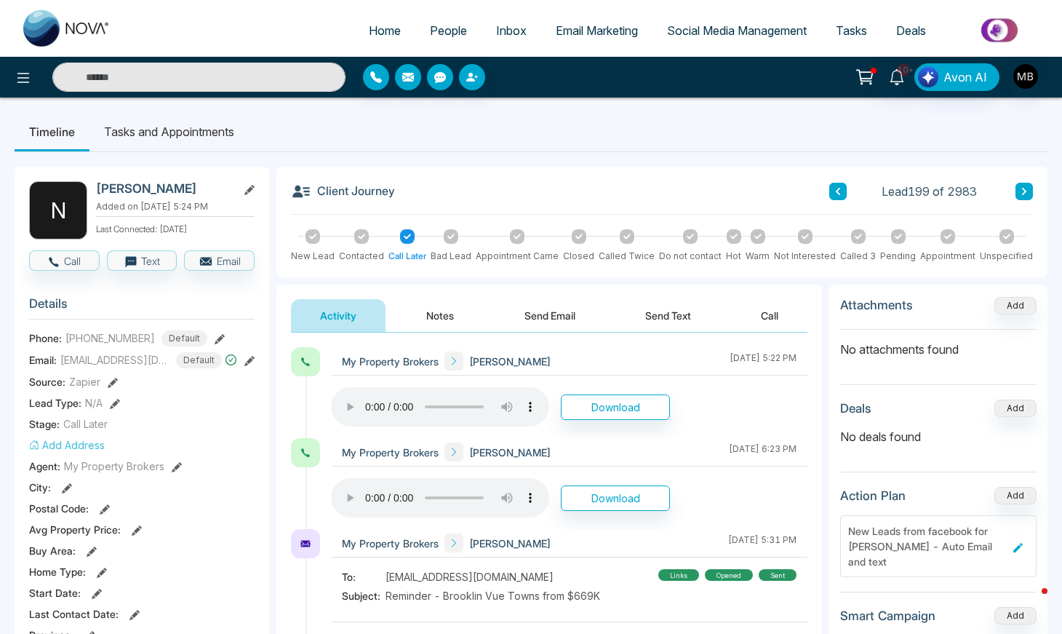
click at [233, 80] on input "text" at bounding box center [198, 77] width 293 height 29
paste input "**********"
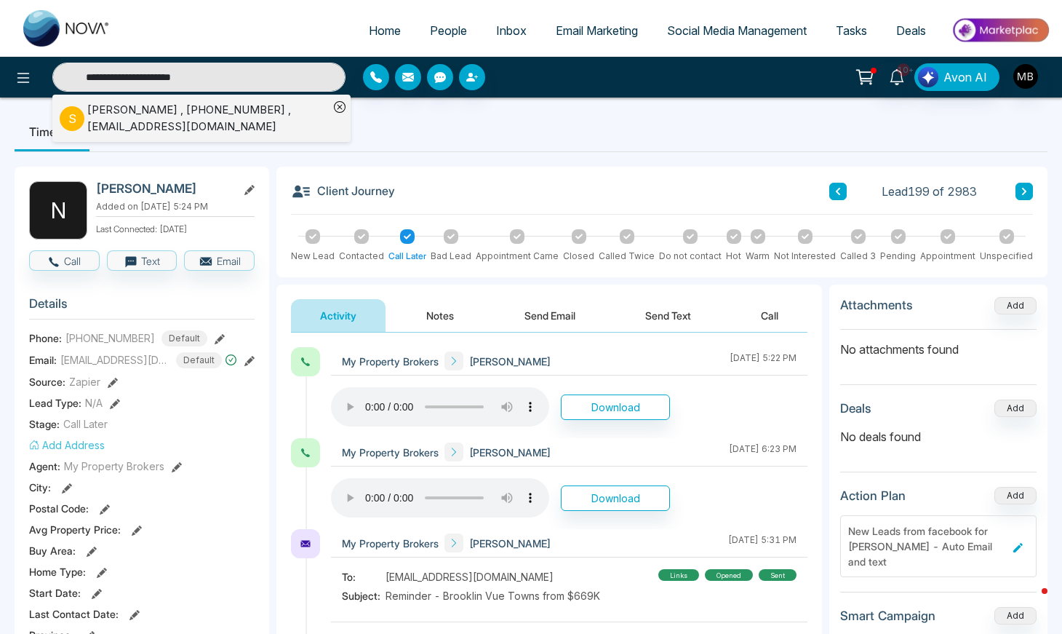
type input "**********"
click at [172, 114] on div "[PERSON_NAME] , [PHONE_NUMBER] , [EMAIL_ADDRESS][DOMAIN_NAME]" at bounding box center [208, 118] width 242 height 33
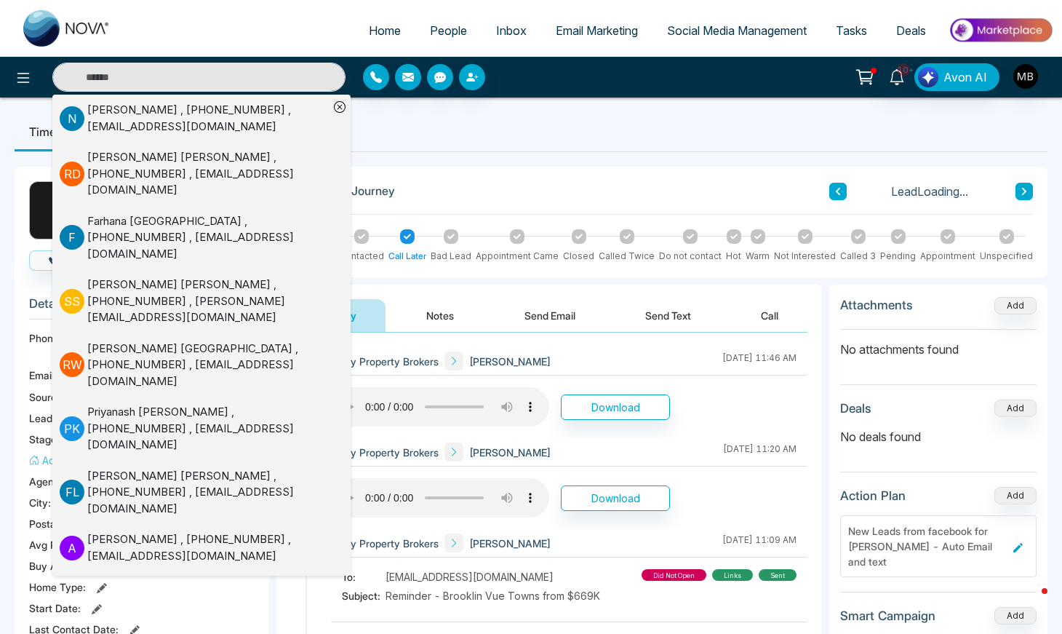
click at [479, 148] on ul "Timeline Tasks and Appointments" at bounding box center [531, 131] width 1033 height 39
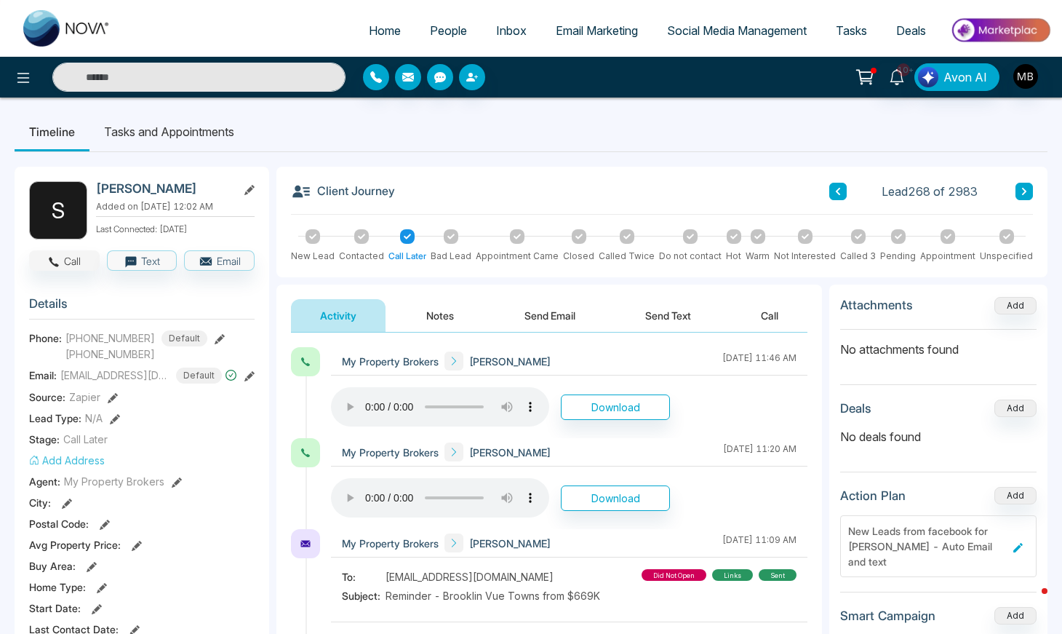
click at [84, 259] on button "Call" at bounding box center [64, 260] width 71 height 20
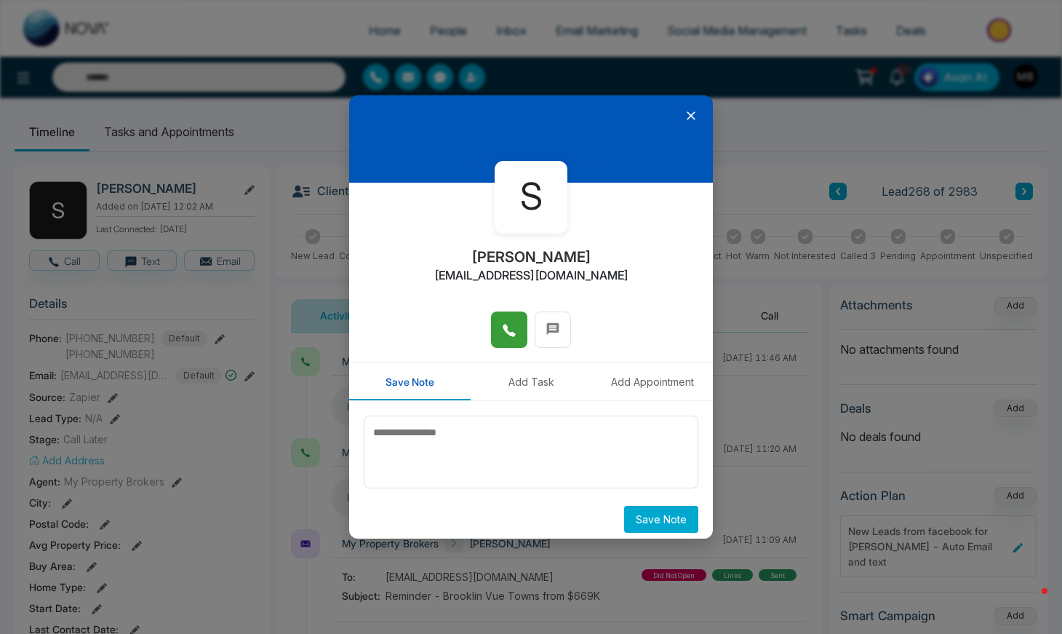
click at [505, 331] on icon at bounding box center [509, 330] width 15 height 15
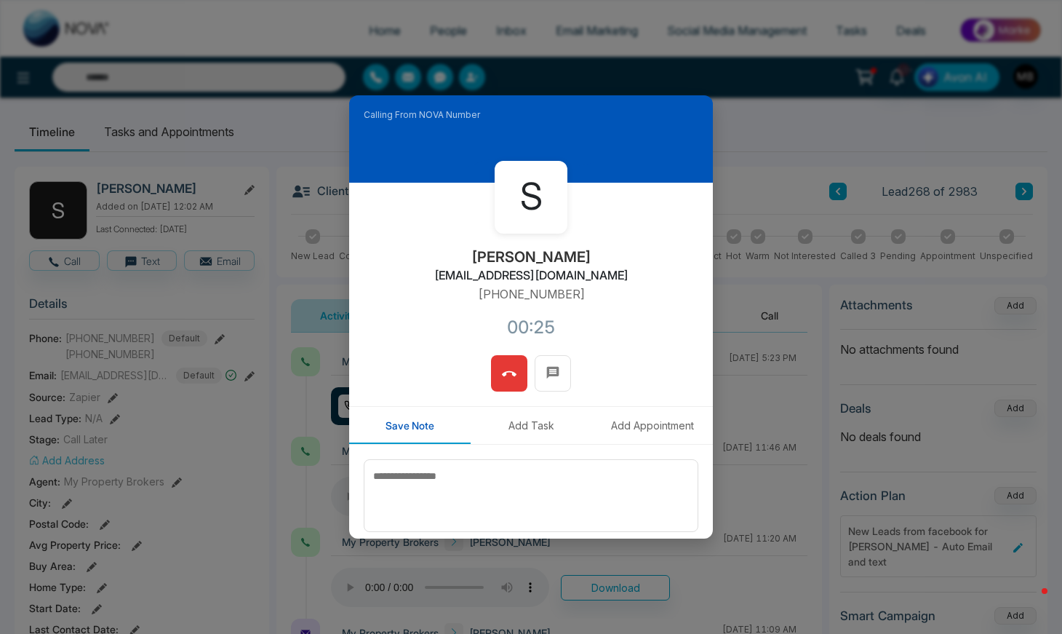
click at [503, 388] on button at bounding box center [509, 373] width 36 height 36
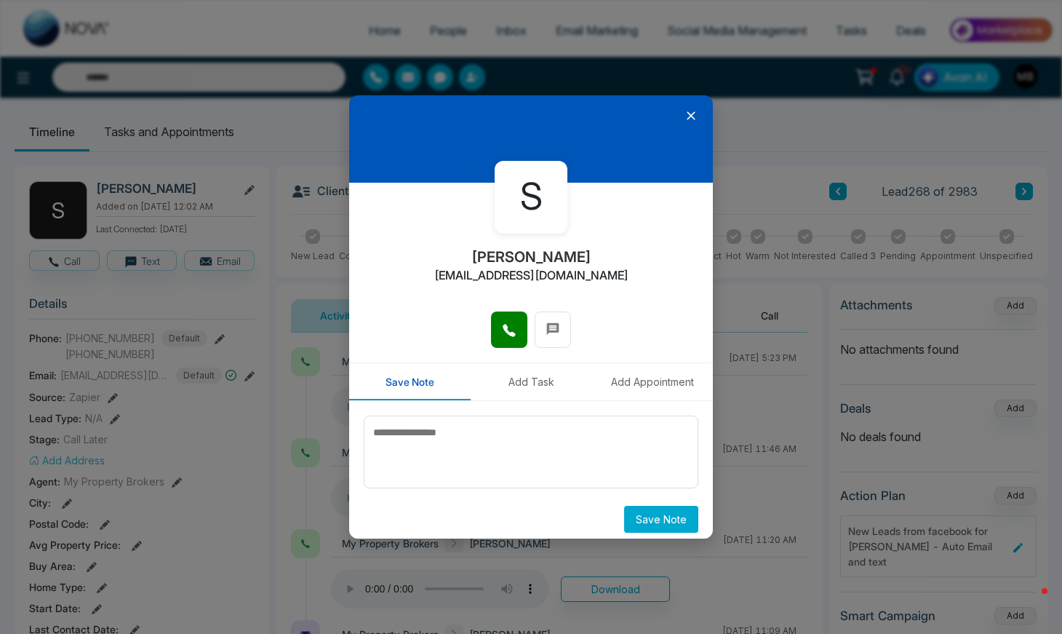
click at [685, 119] on icon at bounding box center [691, 115] width 15 height 15
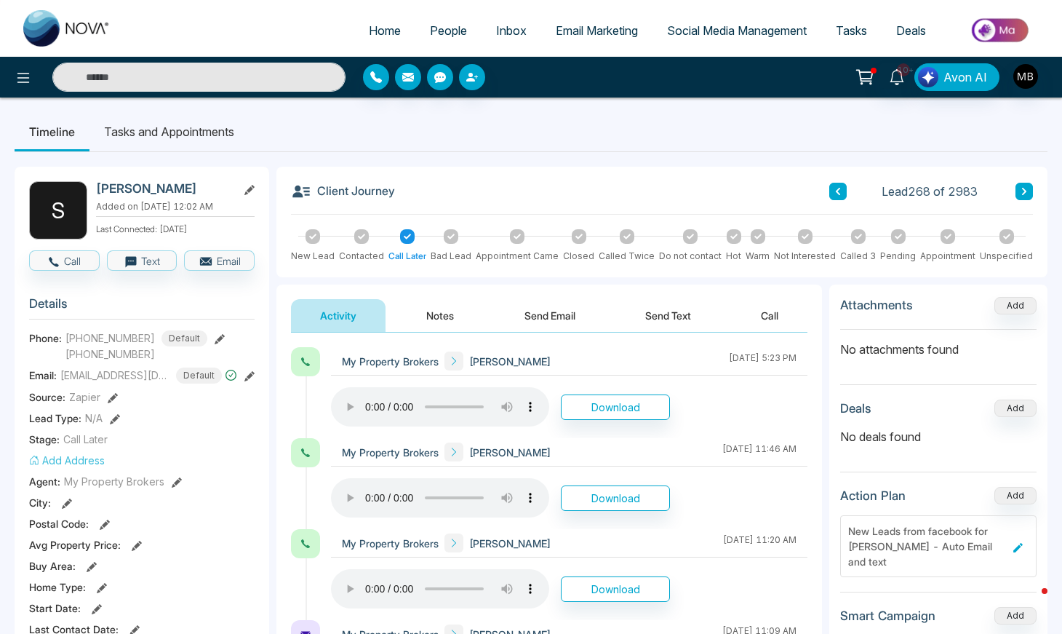
click at [244, 72] on input "text" at bounding box center [198, 77] width 293 height 29
click at [65, 264] on button "Call" at bounding box center [64, 260] width 71 height 20
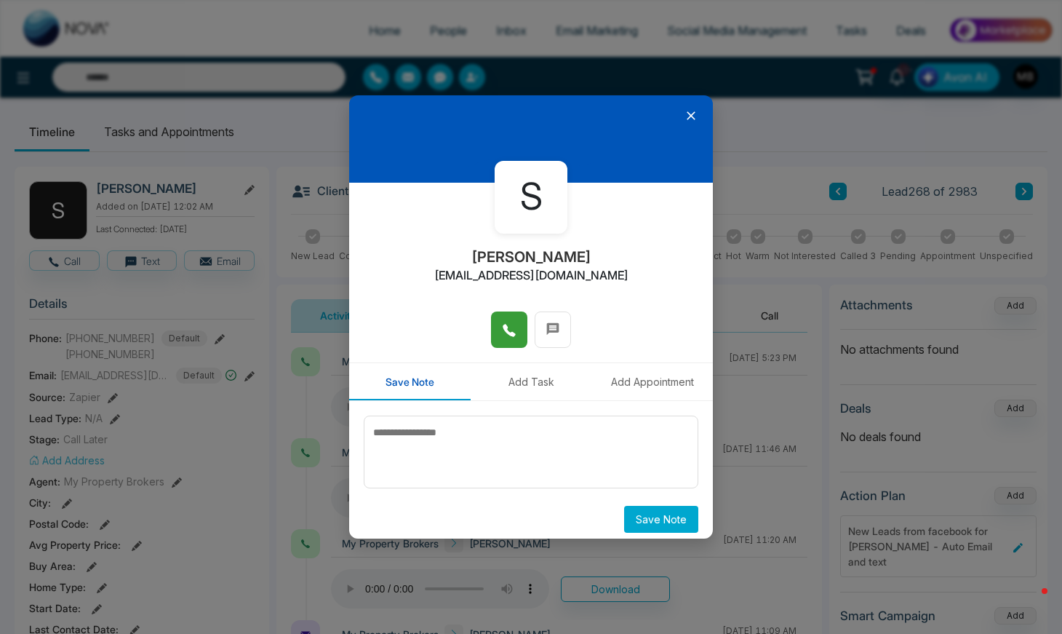
click at [506, 320] on span at bounding box center [509, 330] width 15 height 22
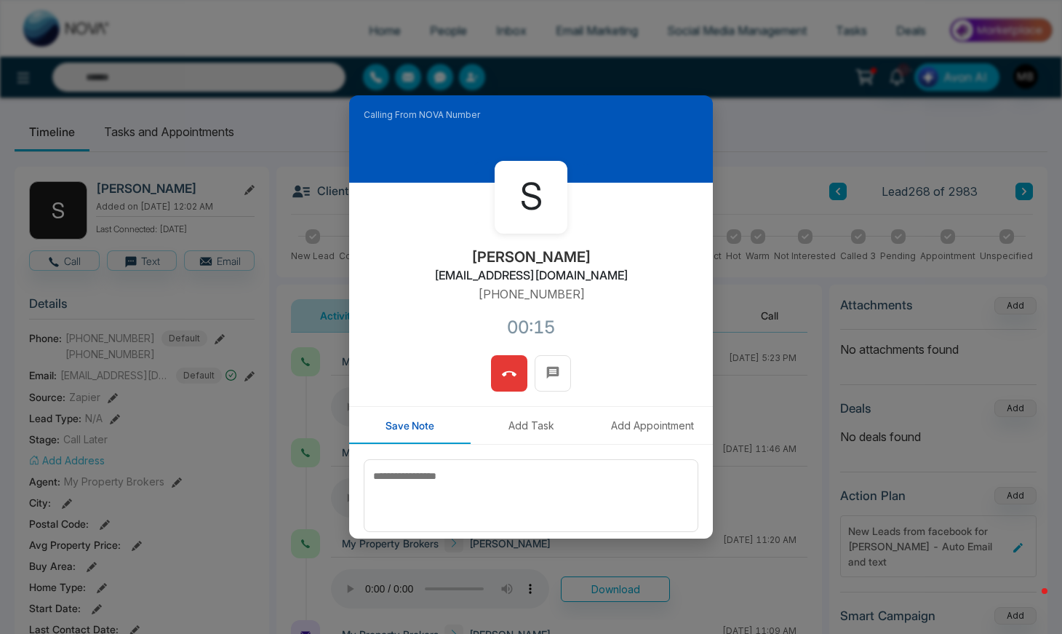
click at [504, 369] on icon at bounding box center [509, 374] width 15 height 15
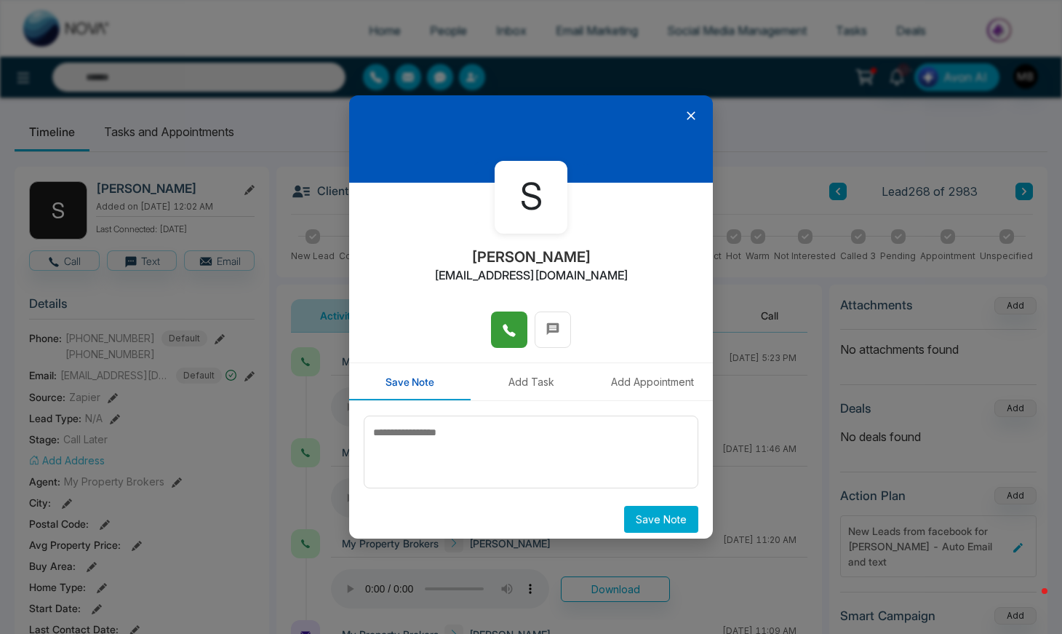
click at [687, 113] on icon at bounding box center [691, 115] width 9 height 9
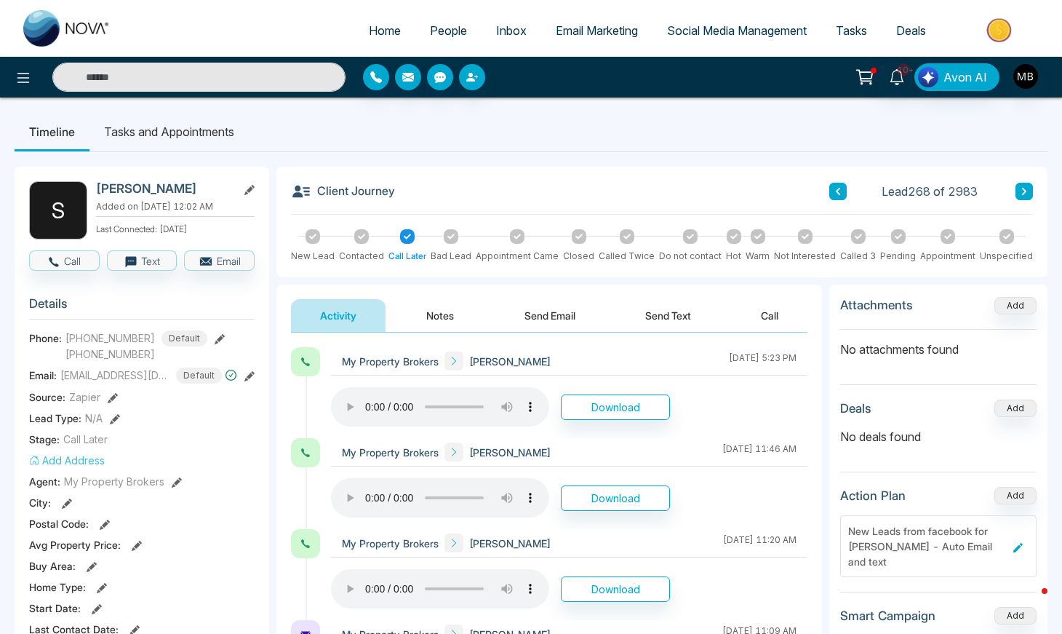
click at [243, 77] on input "text" at bounding box center [198, 77] width 293 height 29
paste input "**********"
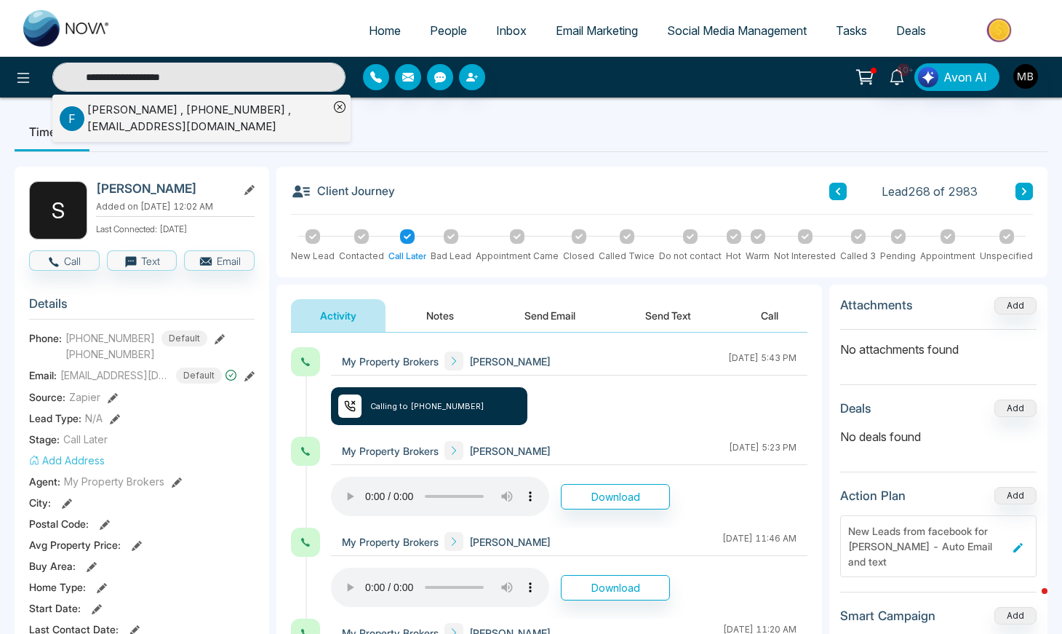
type input "**********"
click at [183, 118] on div "[PERSON_NAME] , [PHONE_NUMBER] , [EMAIL_ADDRESS][DOMAIN_NAME]" at bounding box center [208, 118] width 242 height 33
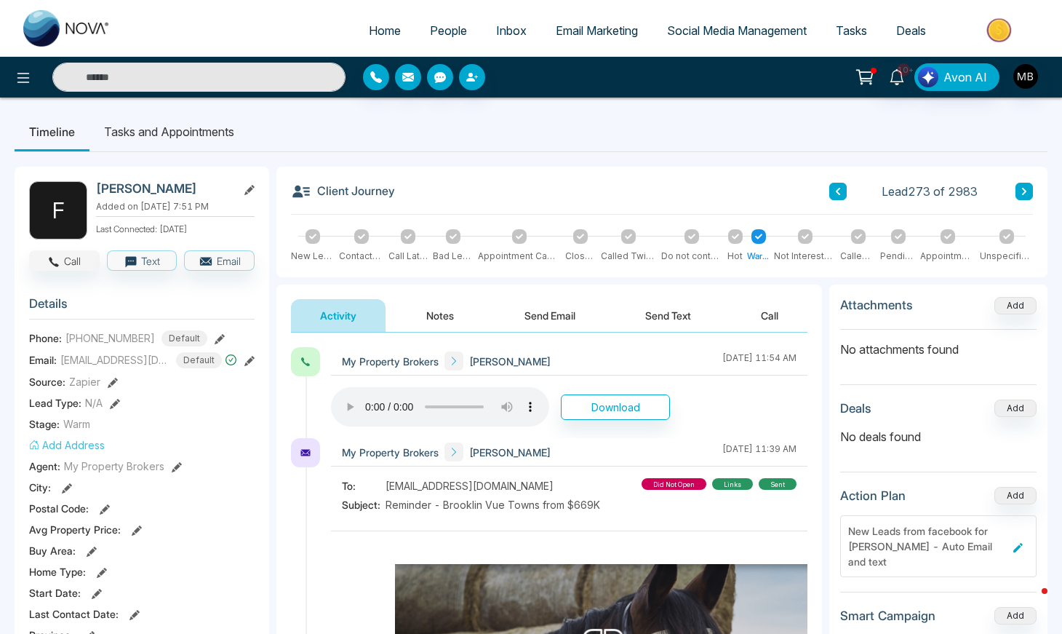
click at [74, 256] on button "Call" at bounding box center [64, 260] width 71 height 20
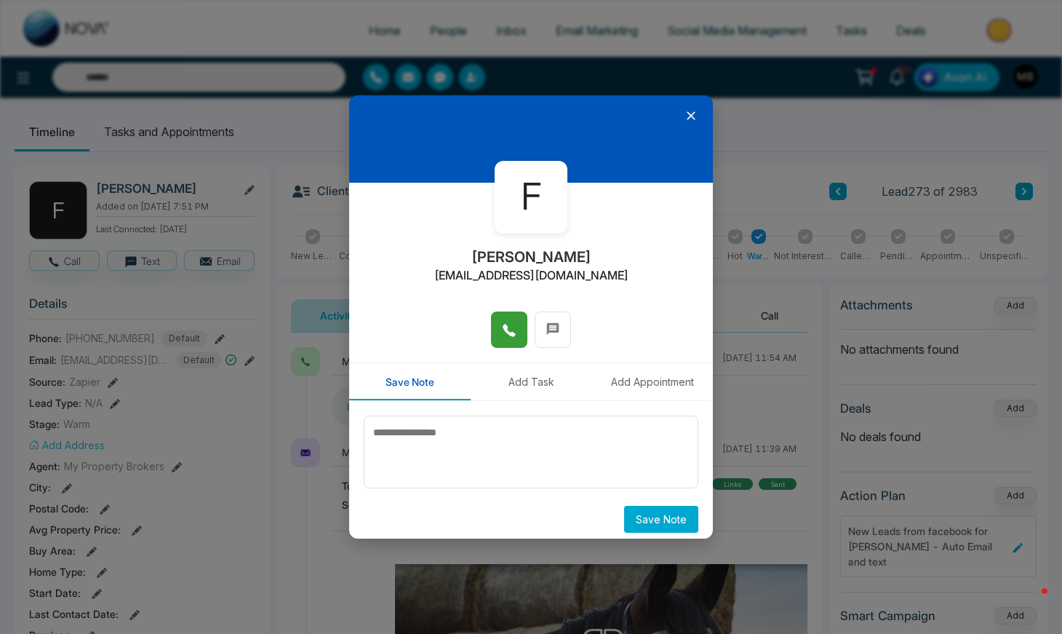
click at [516, 329] on button at bounding box center [509, 329] width 36 height 36
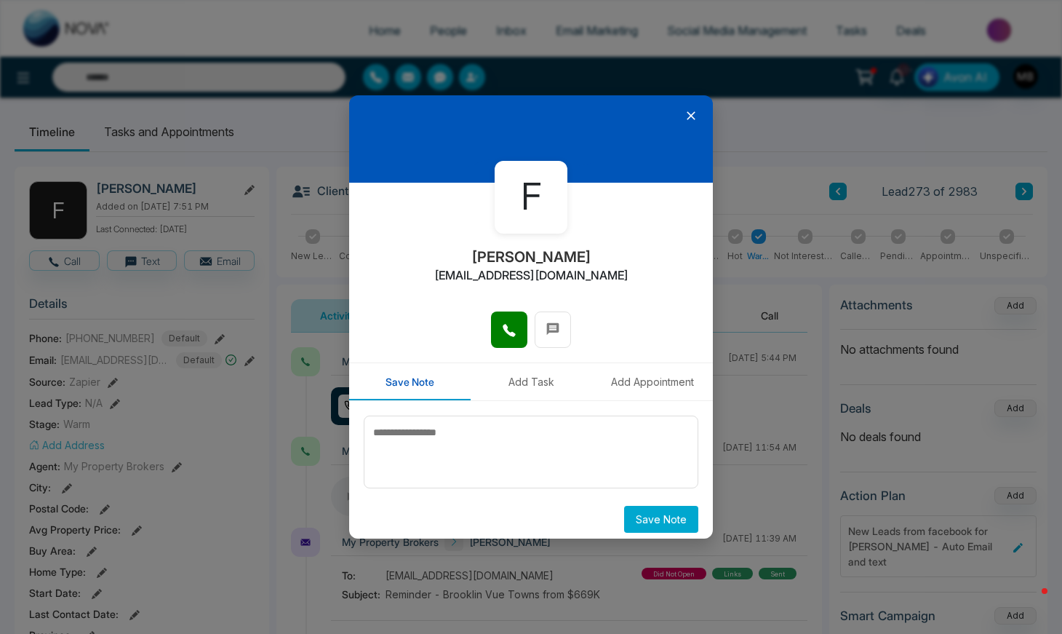
click at [689, 115] on icon at bounding box center [691, 115] width 15 height 15
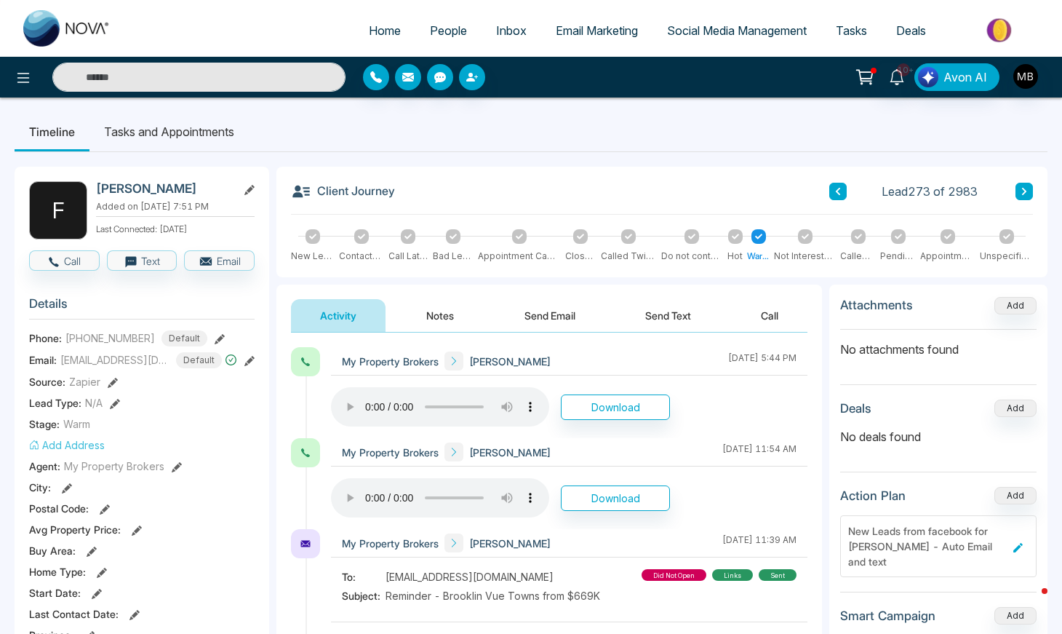
click at [223, 79] on input "text" at bounding box center [198, 77] width 293 height 29
paste input "**********"
type input "**********"
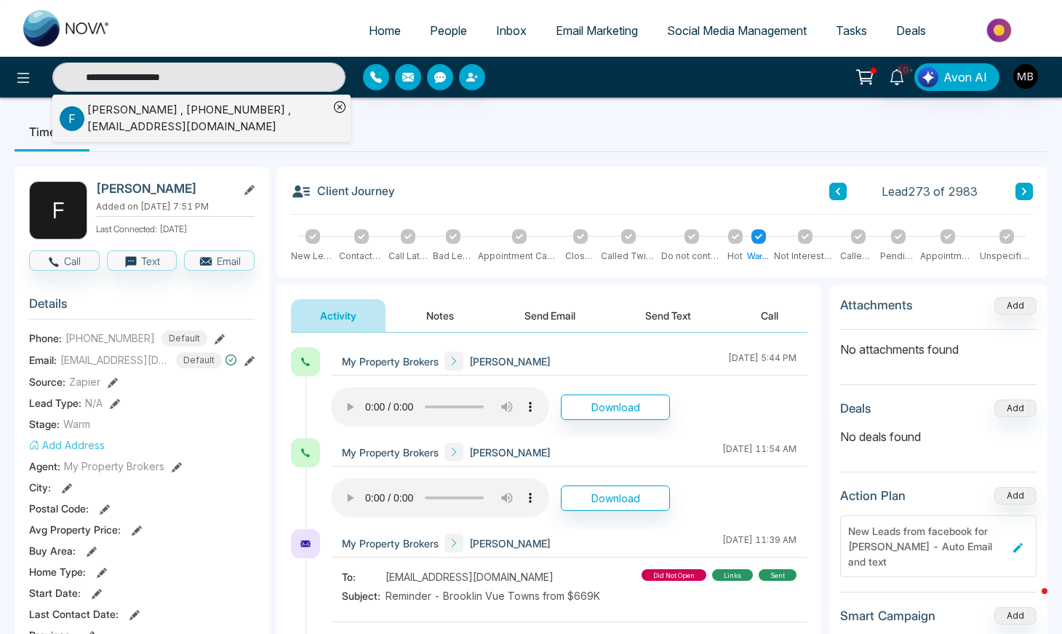
drag, startPoint x: 249, startPoint y: 76, endPoint x: 55, endPoint y: 70, distance: 194.3
click at [56, 70] on input "**********" at bounding box center [198, 77] width 293 height 29
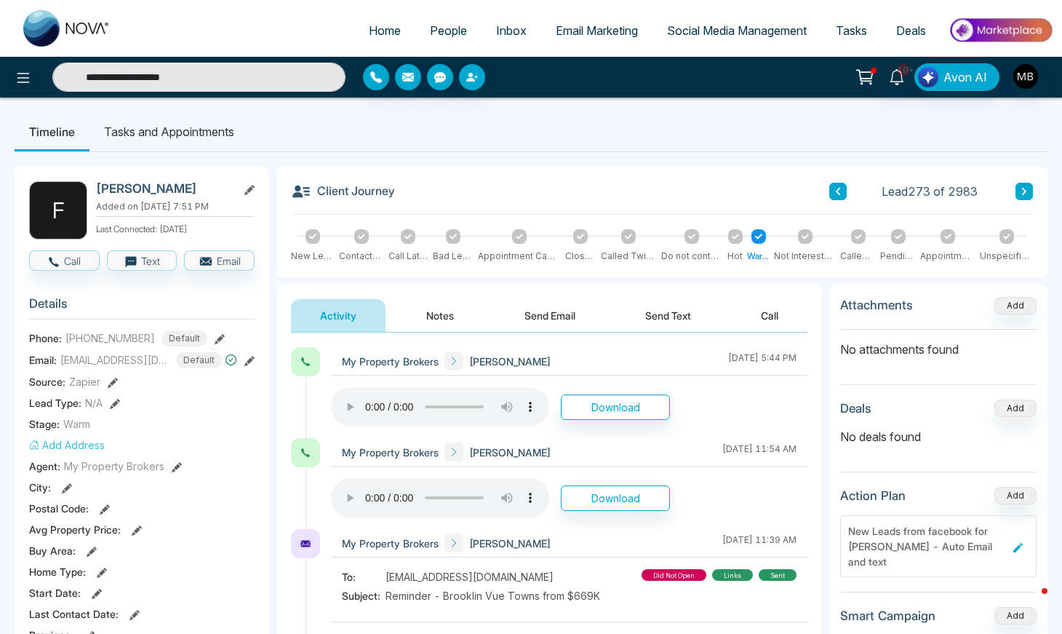
paste input "**********"
paste input "text"
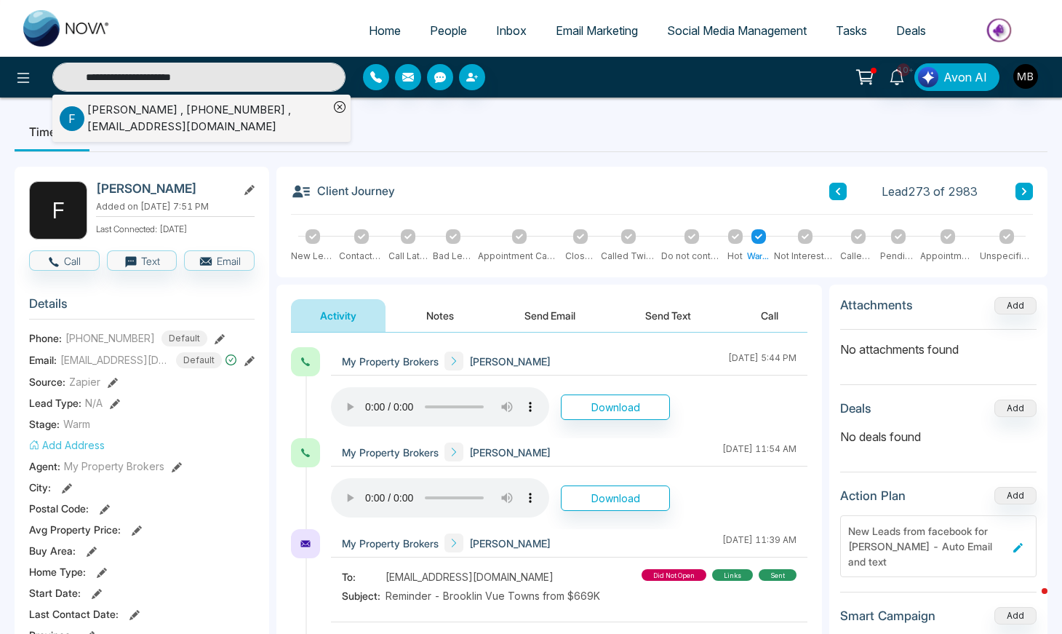
type input "**********"
click at [160, 114] on div "[PERSON_NAME] , [PHONE_NUMBER] , [EMAIL_ADDRESS][DOMAIN_NAME]" at bounding box center [208, 118] width 242 height 33
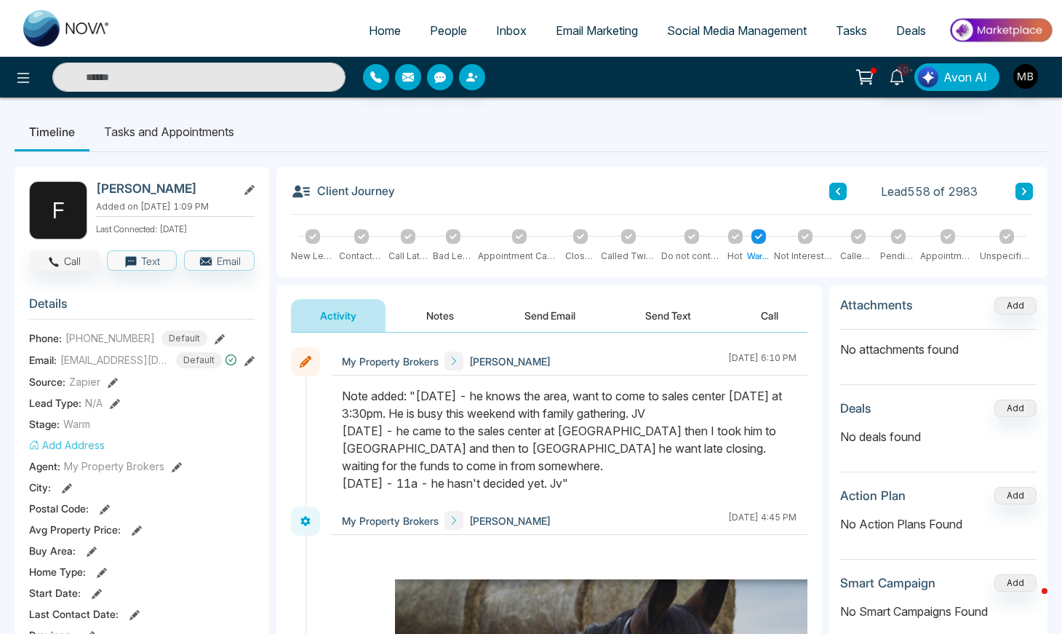
click at [73, 260] on button "Call" at bounding box center [64, 260] width 71 height 20
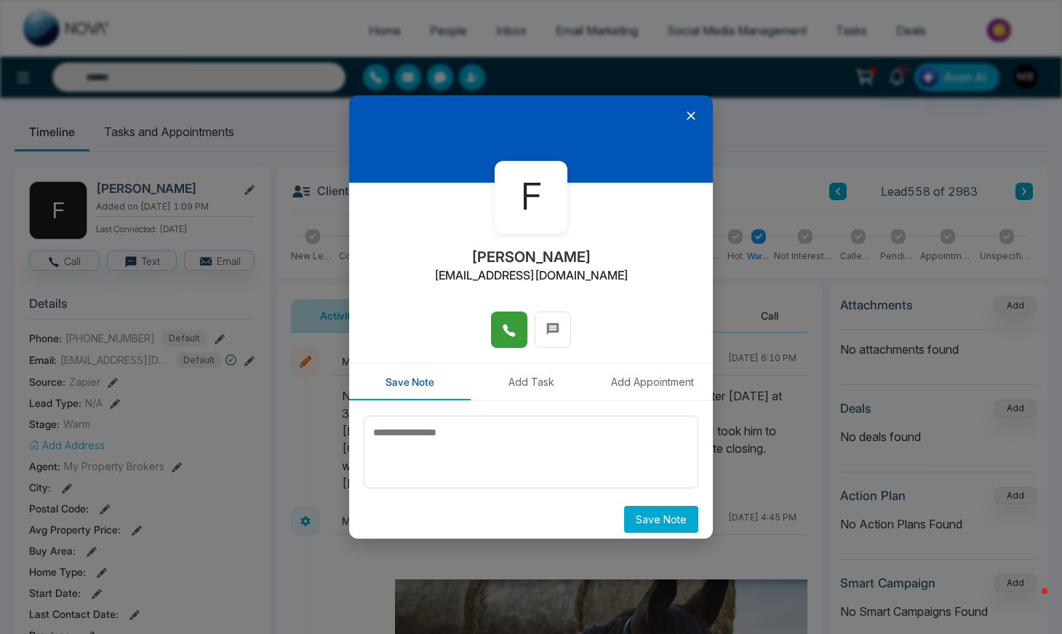
click at [516, 340] on button at bounding box center [509, 329] width 36 height 36
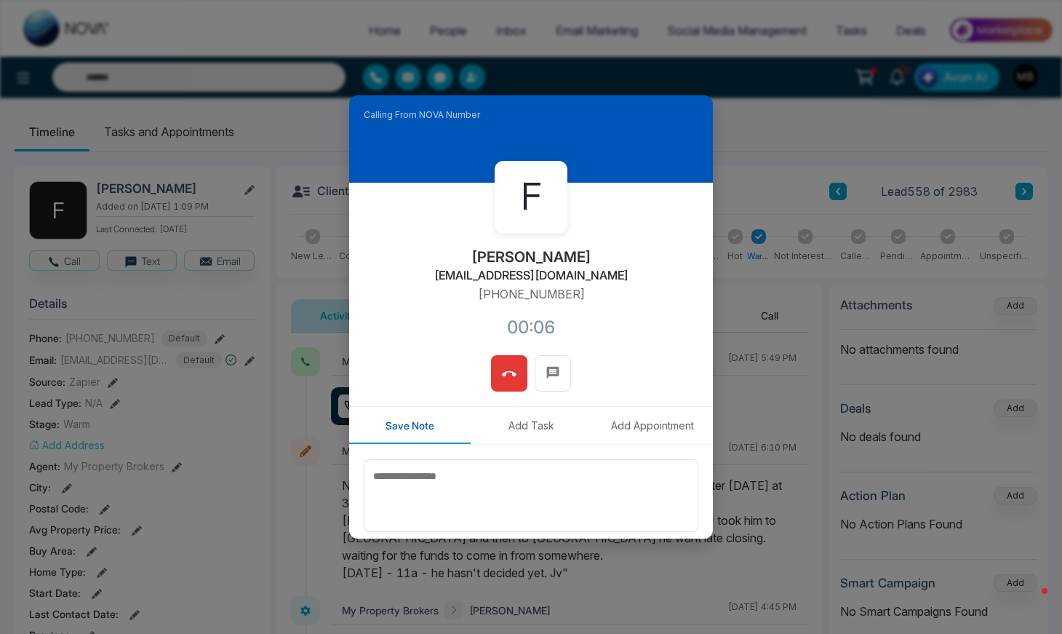
click at [511, 378] on icon at bounding box center [509, 374] width 15 height 15
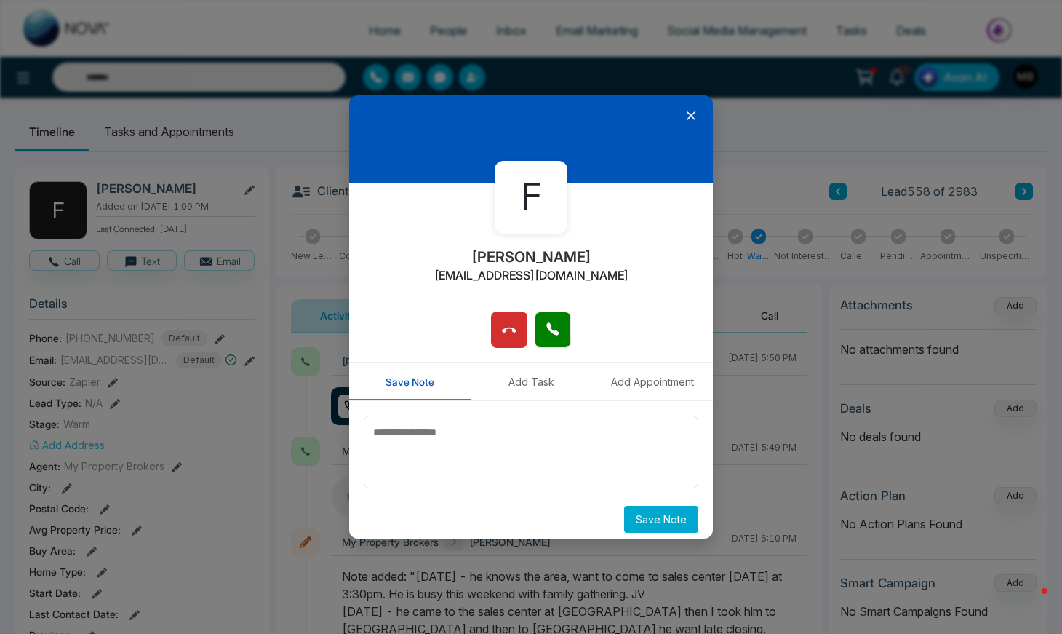
click at [690, 117] on icon at bounding box center [691, 115] width 15 height 15
